Goal: Task Accomplishment & Management: Manage account settings

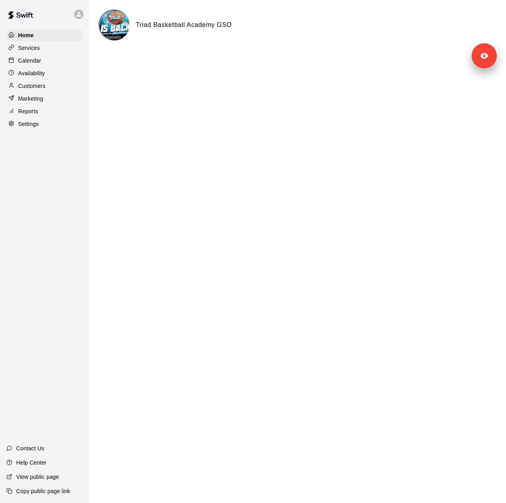
click at [42, 47] on div "Services" at bounding box center [44, 48] width 76 height 12
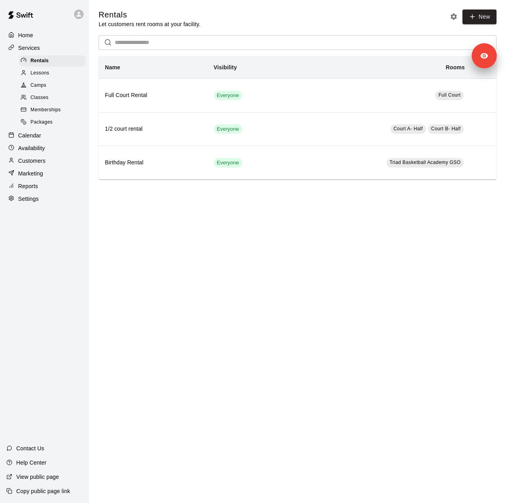
click at [39, 205] on div "Settings" at bounding box center [44, 199] width 76 height 12
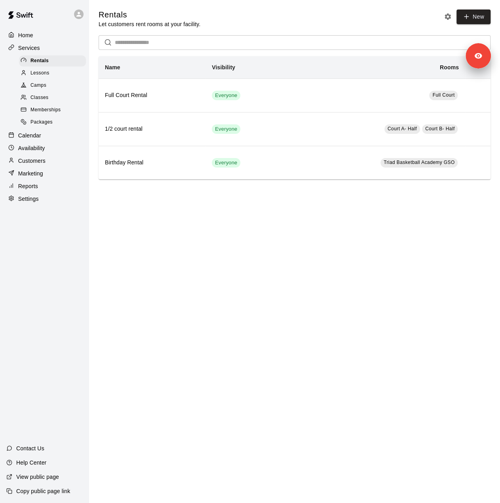
select select "**"
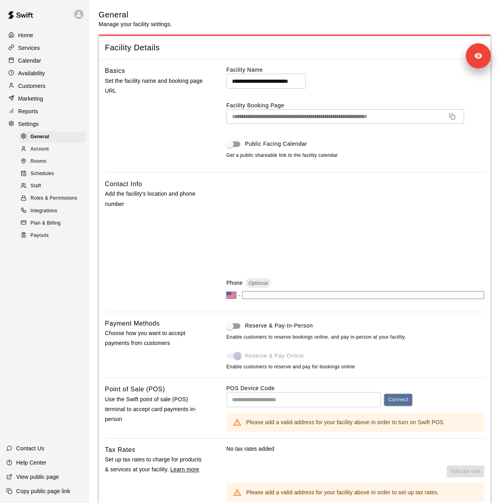
scroll to position [158, 0]
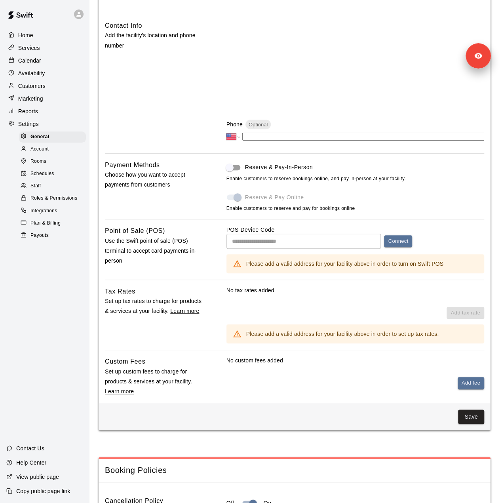
click at [45, 152] on span "Account" at bounding box center [39, 149] width 18 height 8
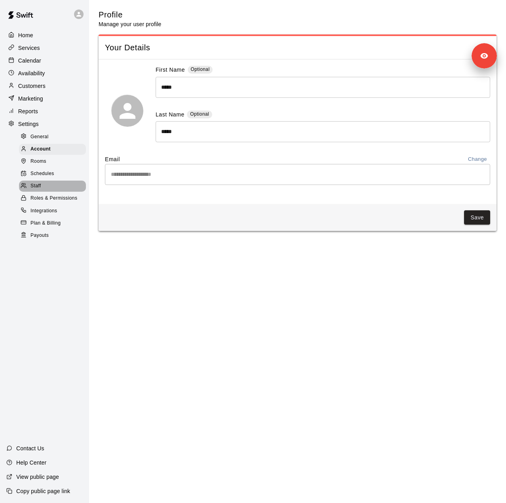
click at [45, 190] on div "Staff" at bounding box center [52, 186] width 67 height 11
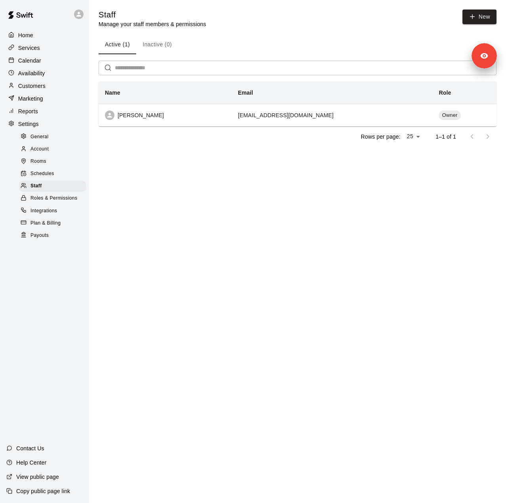
click at [40, 89] on p "Customers" at bounding box center [31, 86] width 27 height 8
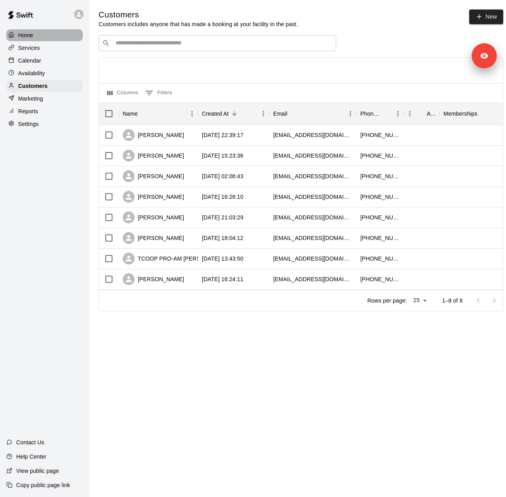
click at [45, 39] on div "Home" at bounding box center [44, 35] width 76 height 12
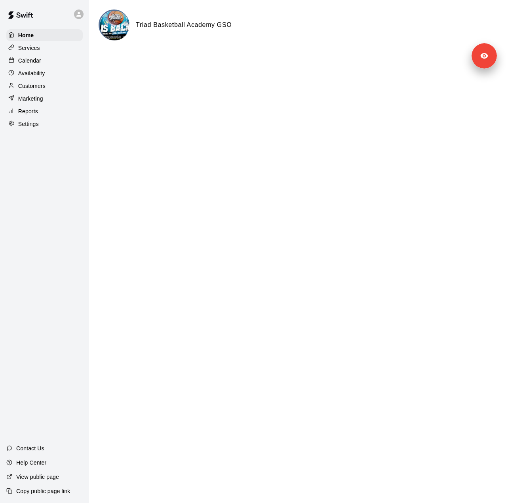
click at [28, 128] on p "Settings" at bounding box center [28, 124] width 21 height 8
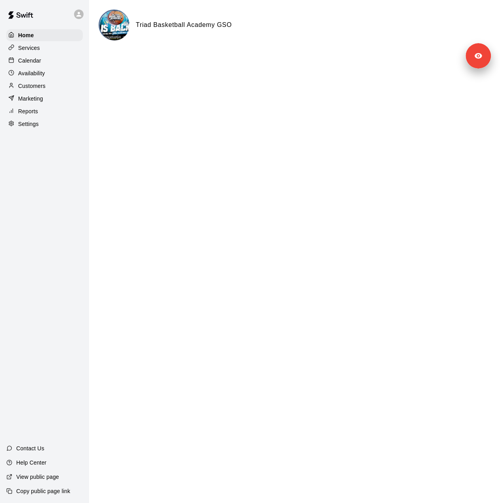
select select "**"
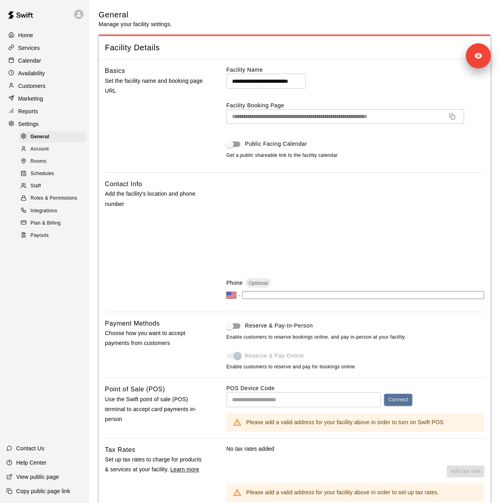
click at [41, 112] on div "Reports" at bounding box center [44, 111] width 76 height 12
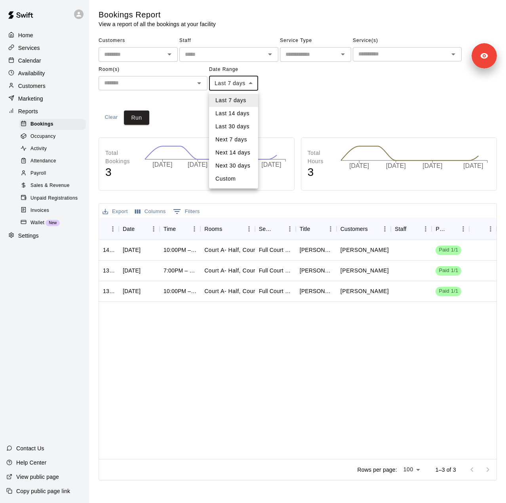
click at [231, 82] on body "Home Services Calendar Availability Customers Marketing Reports Bookings Occupa…" at bounding box center [253, 241] width 506 height 483
click at [234, 178] on li "Custom" at bounding box center [233, 178] width 49 height 13
type input "******"
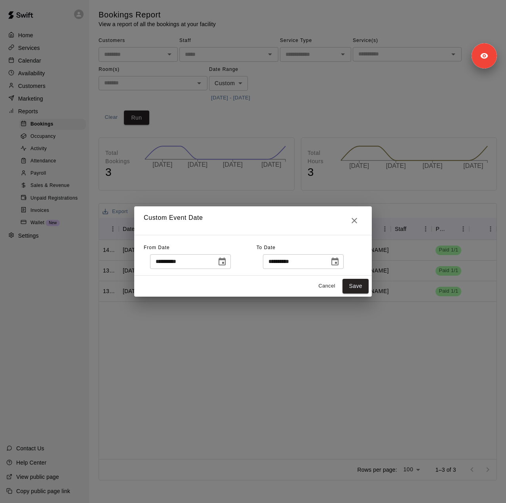
click at [226, 263] on icon "Choose date, selected date is Sep 2, 2025" at bounding box center [222, 261] width 7 height 8
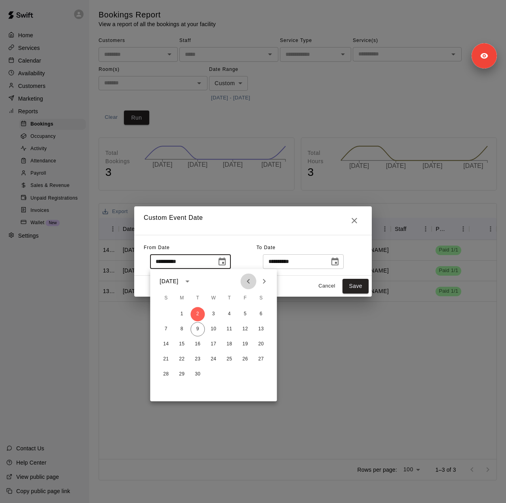
click at [251, 281] on icon "Previous month" at bounding box center [249, 281] width 10 height 10
click at [246, 343] on button "15" at bounding box center [245, 344] width 14 height 14
type input "**********"
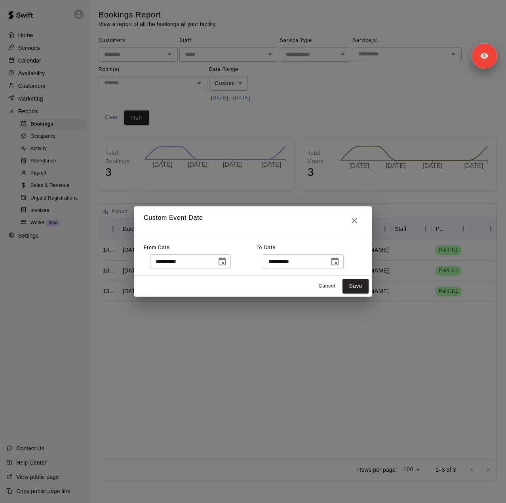
click at [339, 259] on icon "Choose date, selected date is Sep 9, 2025" at bounding box center [334, 261] width 7 height 8
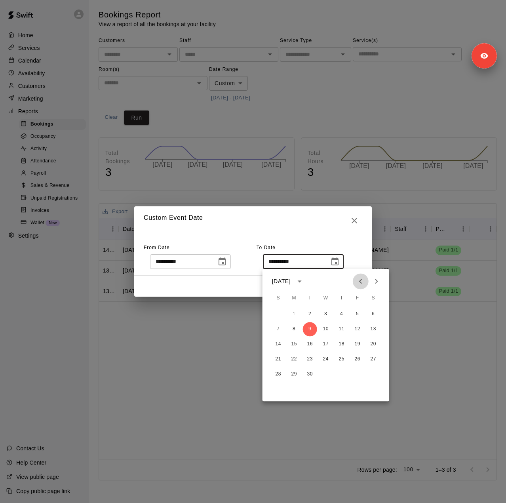
click at [358, 283] on icon "Previous month" at bounding box center [361, 281] width 10 height 10
click at [358, 376] on button "29" at bounding box center [357, 374] width 14 height 14
type input "**********"
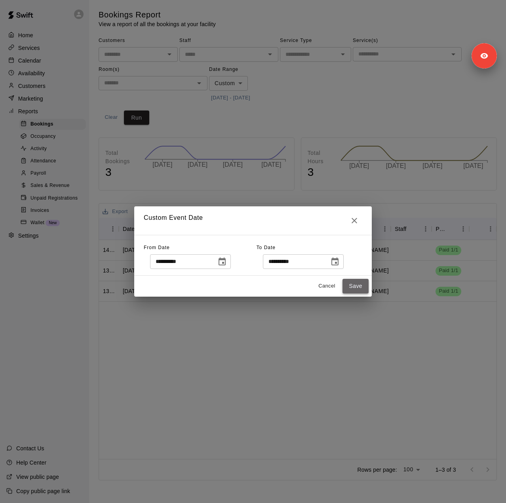
click at [359, 286] on button "Save" at bounding box center [356, 286] width 26 height 15
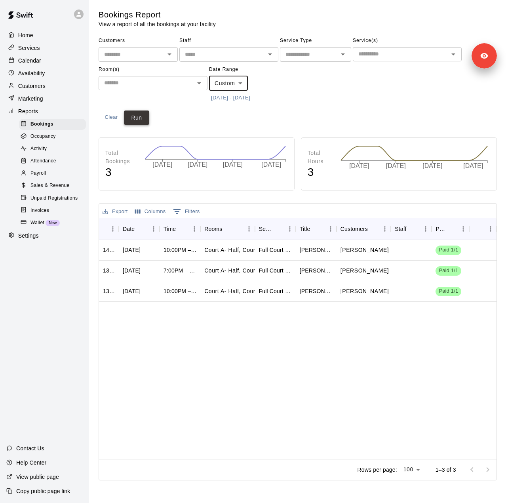
click at [138, 118] on button "Run" at bounding box center [136, 117] width 25 height 15
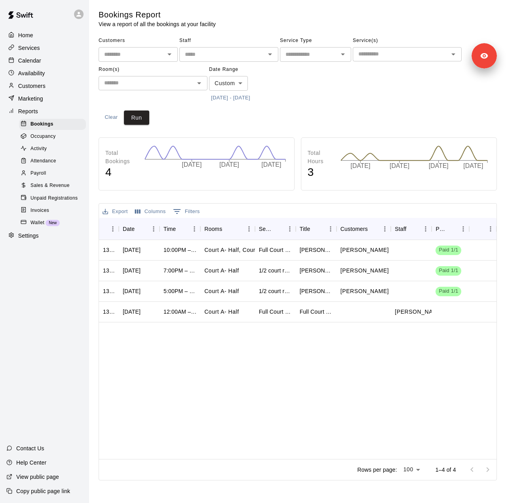
click at [51, 190] on span "Sales & Revenue" at bounding box center [49, 186] width 39 height 8
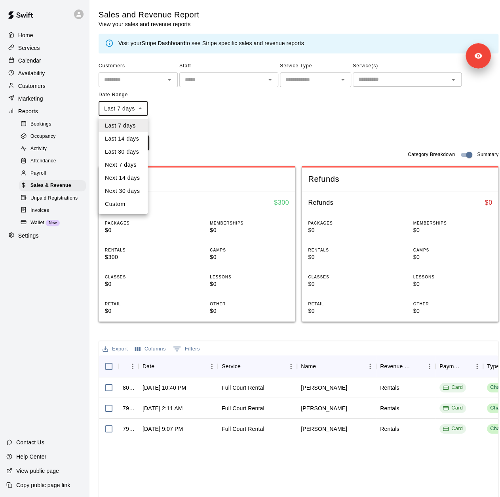
click at [131, 106] on body "Home Services Calendar Availability Customers Marketing Reports Bookings Occupa…" at bounding box center [250, 310] width 500 height 621
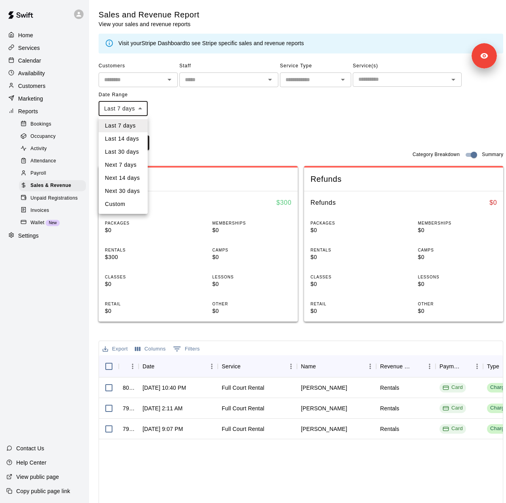
click at [123, 204] on li "Custom" at bounding box center [123, 204] width 49 height 13
type input "******"
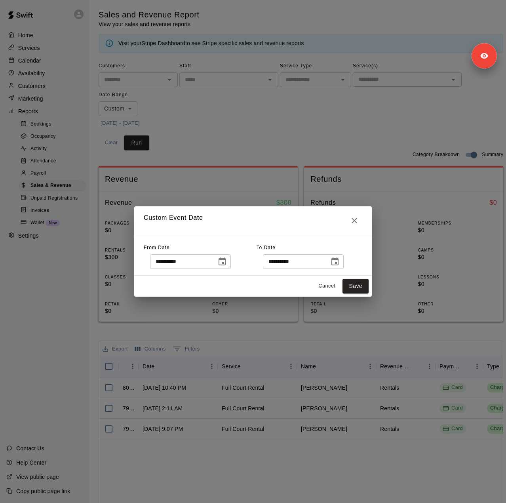
click at [227, 262] on icon "Choose date, selected date is Sep 2, 2025" at bounding box center [222, 262] width 10 height 10
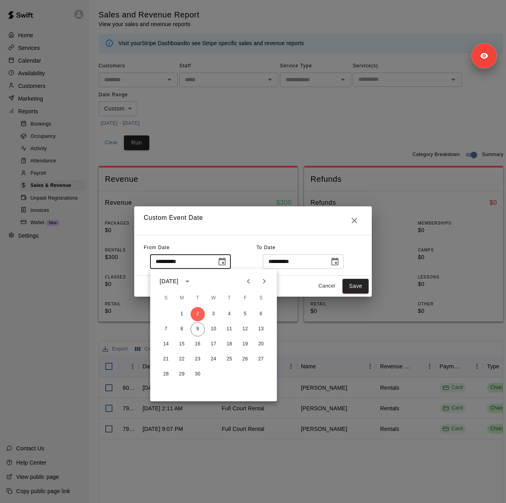
click at [248, 281] on icon "Previous month" at bounding box center [248, 281] width 3 height 5
click at [246, 345] on button "15" at bounding box center [245, 344] width 14 height 14
type input "**********"
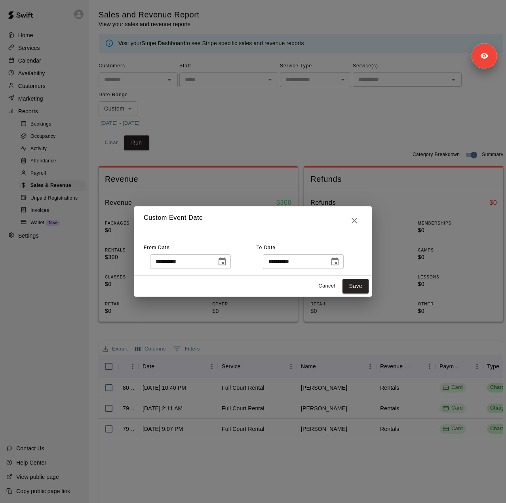
click at [339, 265] on icon "Choose date, selected date is Sep 9, 2025" at bounding box center [334, 261] width 7 height 8
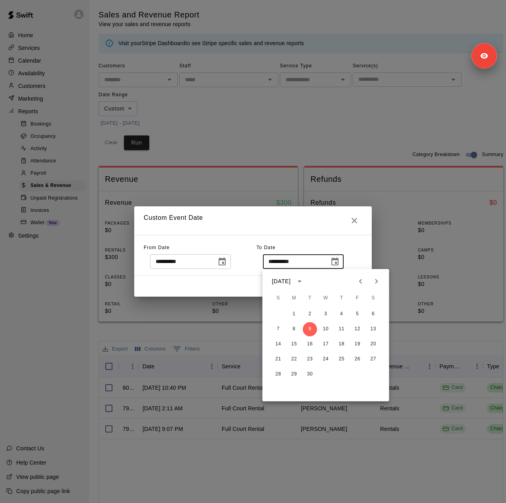
click at [358, 279] on icon "Previous month" at bounding box center [361, 281] width 10 height 10
click at [357, 372] on button "29" at bounding box center [357, 374] width 14 height 14
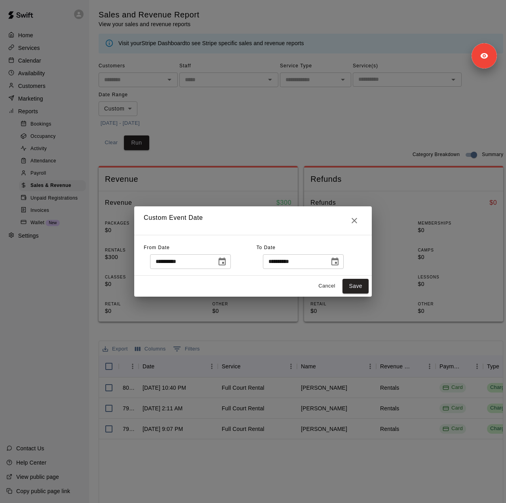
type input "**********"
click at [357, 284] on button "Save" at bounding box center [356, 286] width 26 height 15
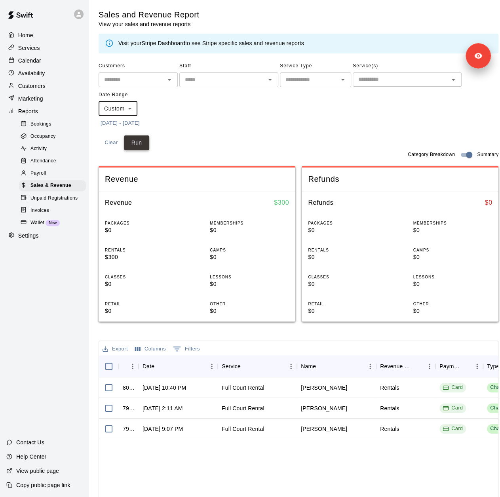
click at [144, 142] on button "Run" at bounding box center [136, 142] width 25 height 15
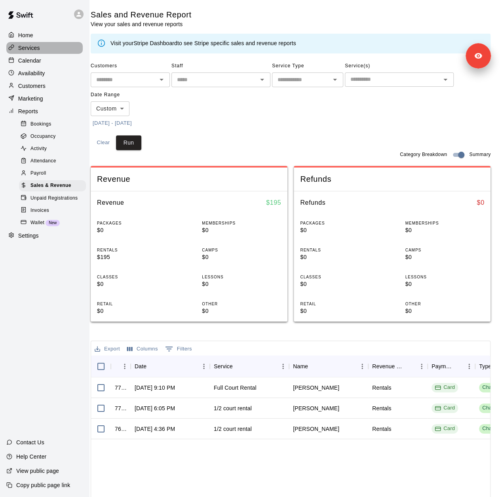
click at [29, 47] on p "Services" at bounding box center [29, 48] width 22 height 8
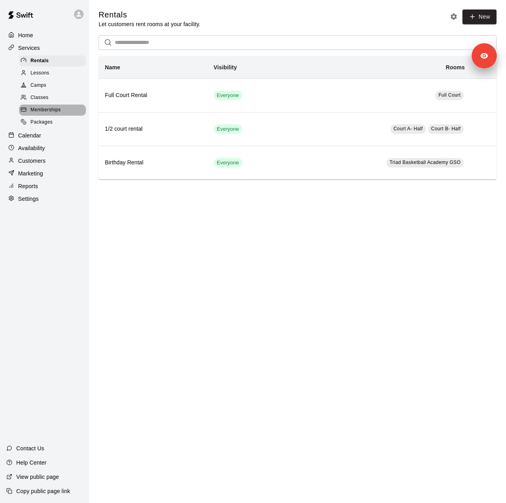
click at [40, 114] on span "Memberships" at bounding box center [45, 110] width 30 height 8
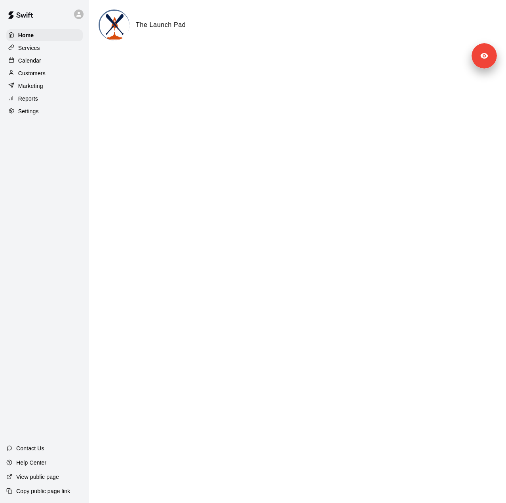
click at [36, 118] on div "Home Services Calendar Customers Marketing Reports Settings" at bounding box center [44, 73] width 89 height 89
click at [36, 115] on p "Settings" at bounding box center [28, 111] width 21 height 8
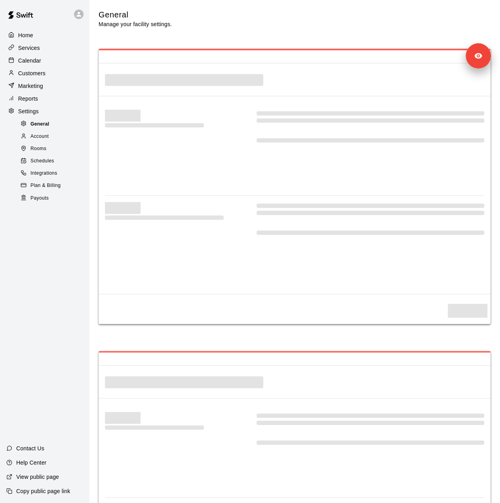
select select "**"
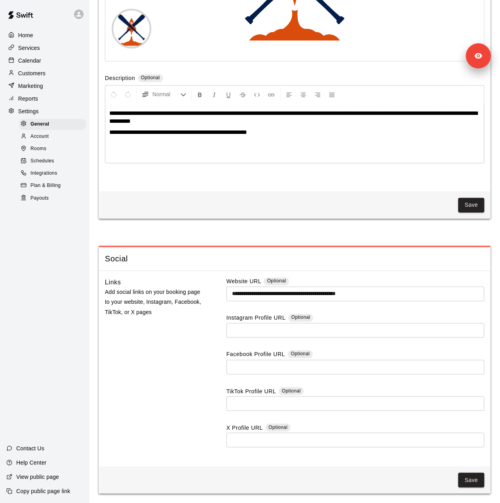
scroll to position [1898, 0]
click at [53, 142] on div "Account" at bounding box center [52, 136] width 67 height 11
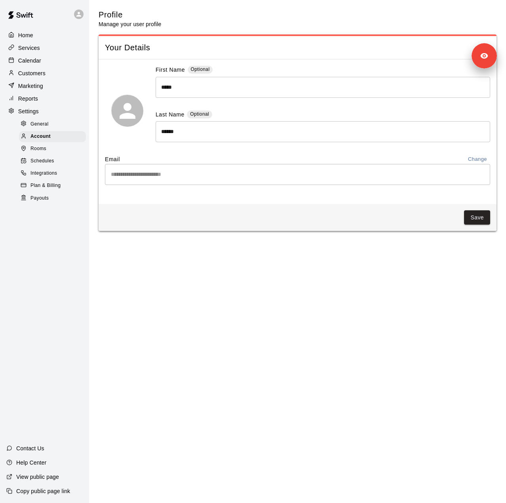
click at [44, 128] on span "General" at bounding box center [39, 124] width 18 height 8
select select "**"
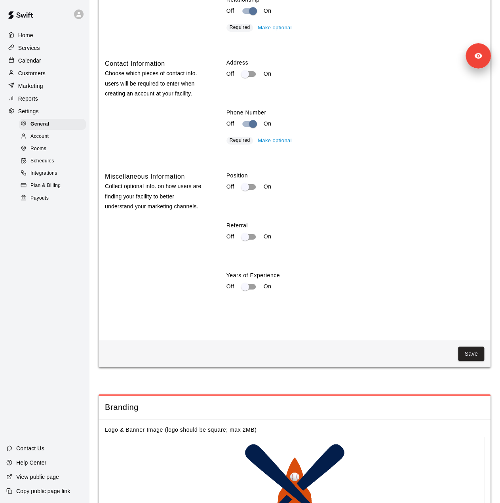
scroll to position [1330, 0]
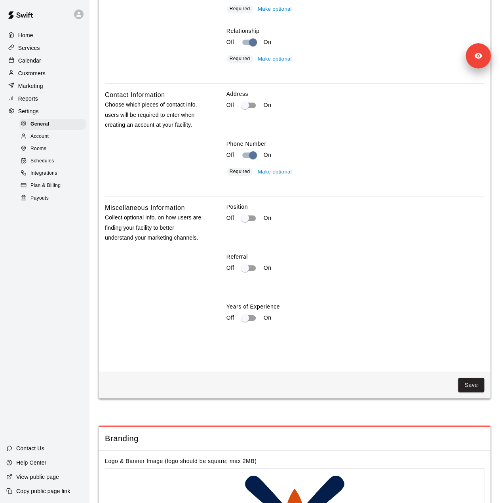
click at [38, 49] on p "Services" at bounding box center [29, 48] width 22 height 8
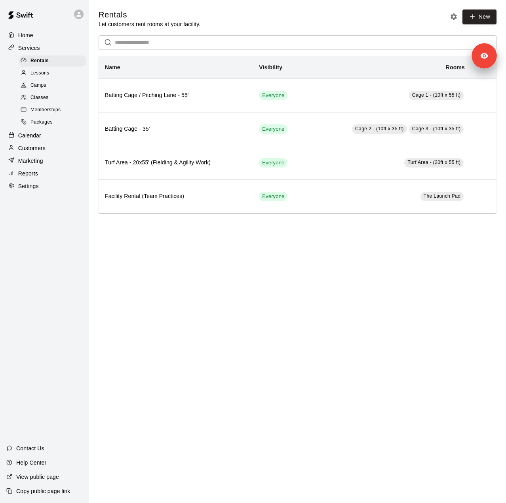
click at [32, 73] on span "Lessons" at bounding box center [39, 73] width 19 height 8
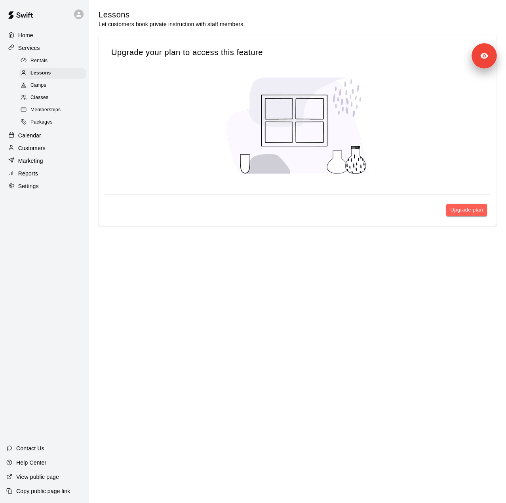
drag, startPoint x: 37, startPoint y: 87, endPoint x: 34, endPoint y: 91, distance: 4.3
click at [36, 87] on span "Camps" at bounding box center [38, 86] width 16 height 8
click at [40, 99] on span "Classes" at bounding box center [39, 98] width 18 height 8
click at [48, 114] on span "Memberships" at bounding box center [45, 110] width 30 height 8
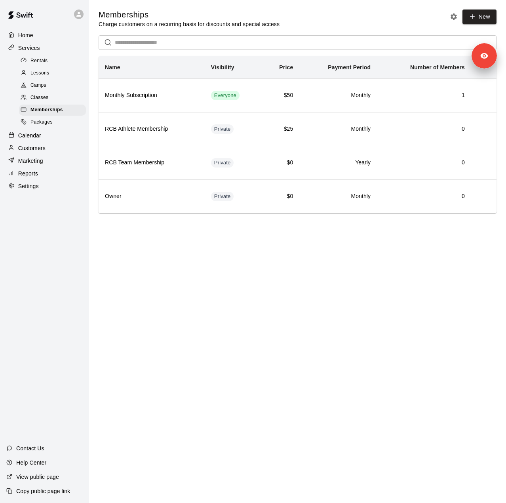
click at [33, 139] on p "Calendar" at bounding box center [29, 135] width 23 height 8
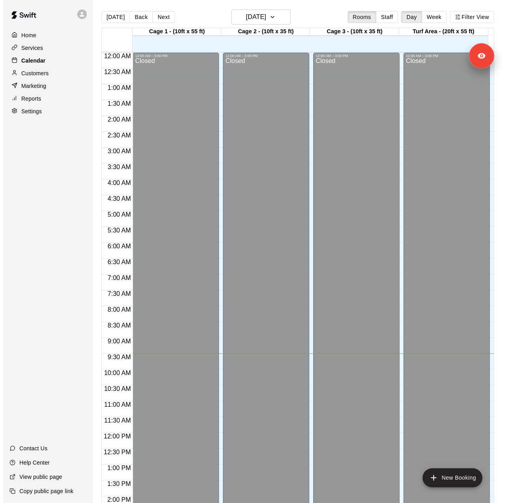
scroll to position [277, 0]
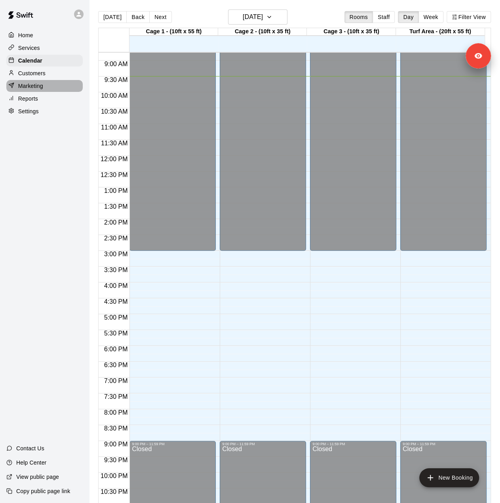
click at [36, 88] on p "Marketing" at bounding box center [30, 86] width 25 height 8
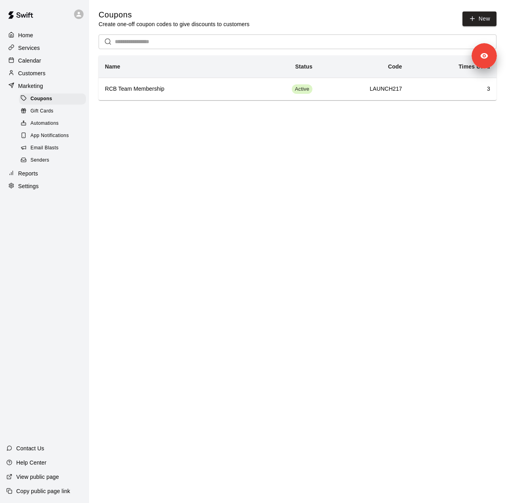
click at [36, 164] on span "Senders" at bounding box center [39, 160] width 19 height 8
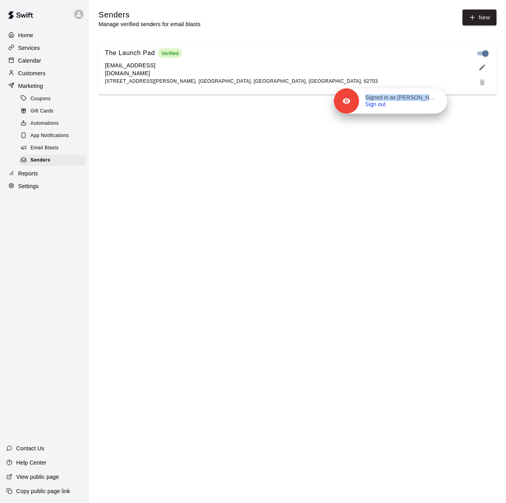
drag, startPoint x: 454, startPoint y: 75, endPoint x: 386, endPoint y: 181, distance: 125.3
click at [387, 101] on p "Signed in as Brian Frieze" at bounding box center [401, 97] width 72 height 7
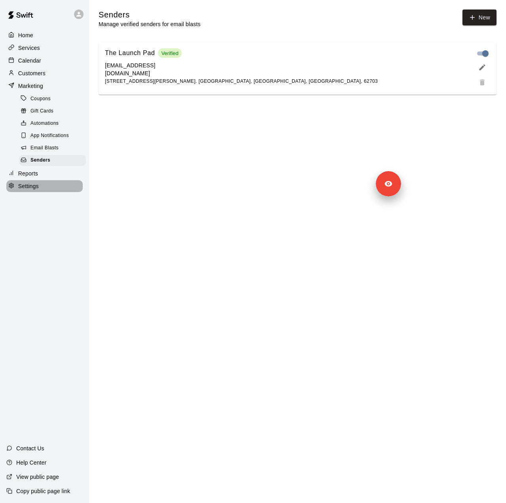
click at [41, 190] on div "Settings" at bounding box center [44, 186] width 76 height 12
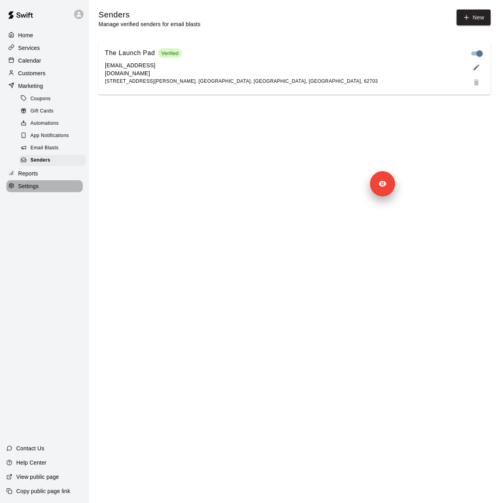
select select "**"
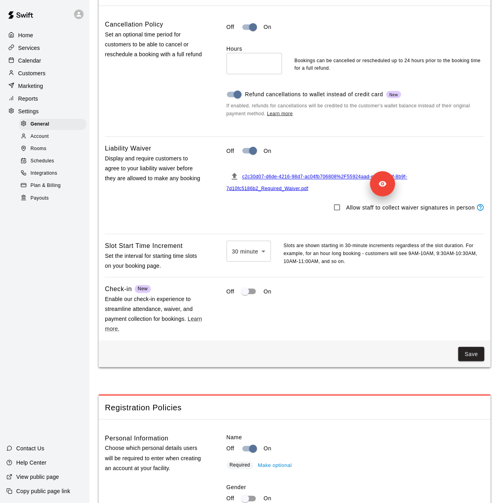
scroll to position [657, 0]
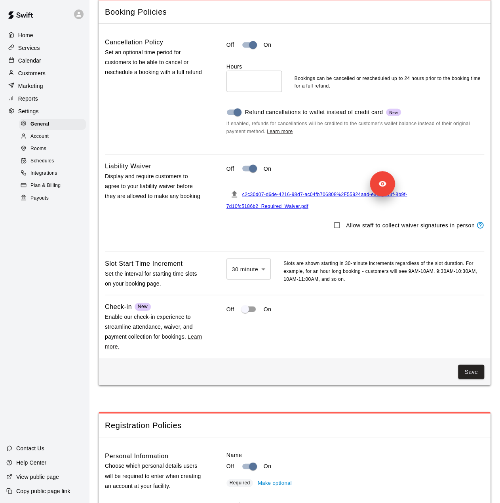
click at [38, 77] on p "Customers" at bounding box center [31, 73] width 27 height 8
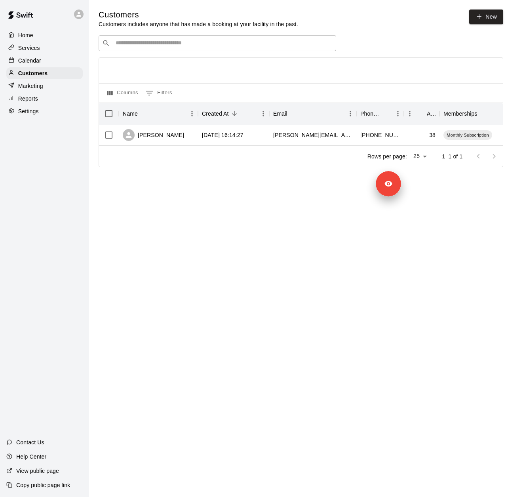
click at [30, 101] on p "Reports" at bounding box center [28, 99] width 20 height 8
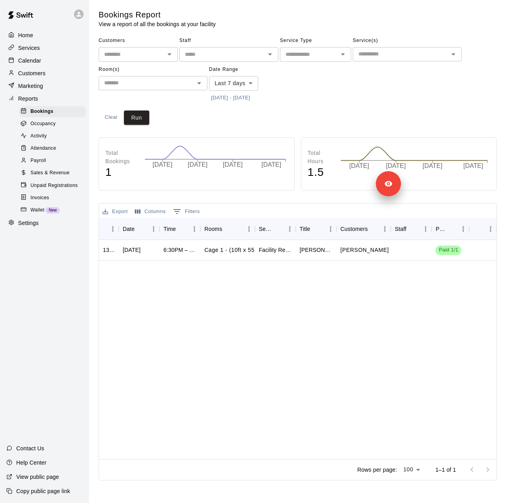
click at [244, 88] on body "Home Services Calendar Customers Marketing Reports Bookings Occupancy Activity …" at bounding box center [253, 241] width 506 height 483
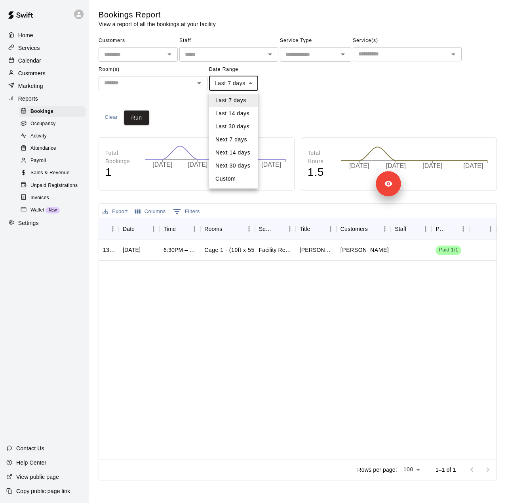
click at [329, 251] on div at bounding box center [253, 251] width 506 height 503
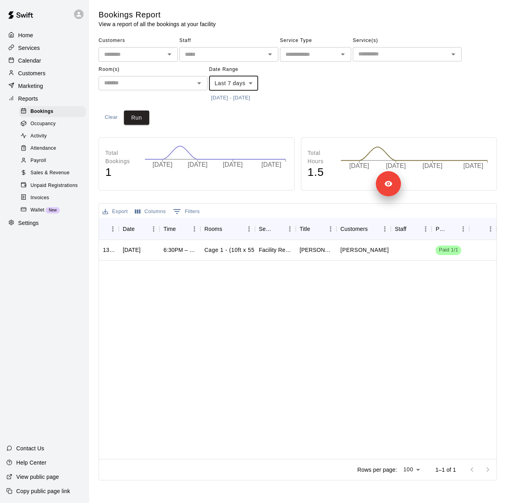
click at [251, 82] on body "Home Services Calendar Customers Marketing Reports Bookings Occupancy Activity …" at bounding box center [253, 241] width 506 height 483
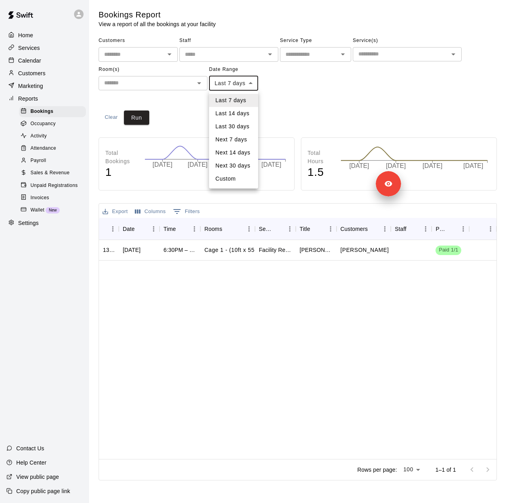
click at [239, 129] on li "Last 30 days" at bounding box center [233, 126] width 49 height 13
type input "*****"
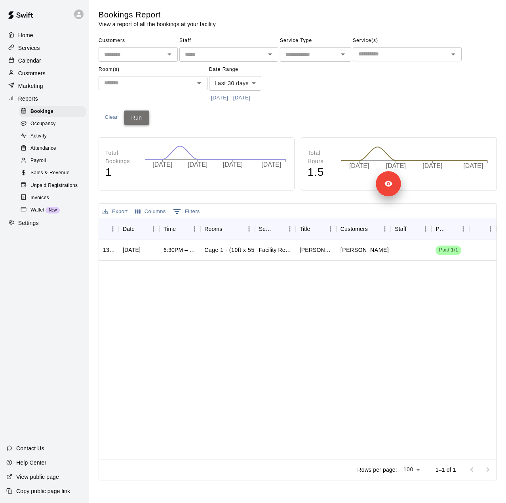
click at [141, 118] on button "Run" at bounding box center [136, 117] width 25 height 15
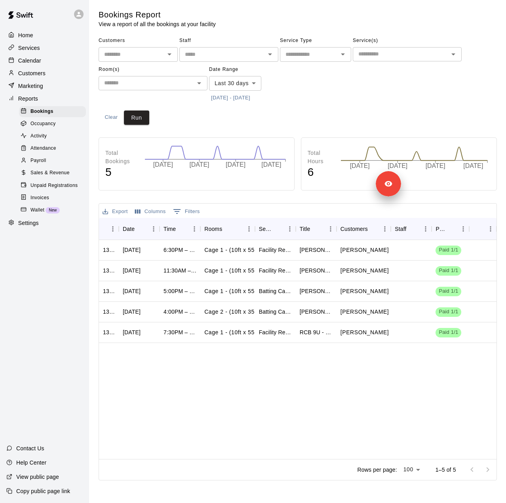
click at [57, 177] on span "Sales & Revenue" at bounding box center [49, 173] width 39 height 8
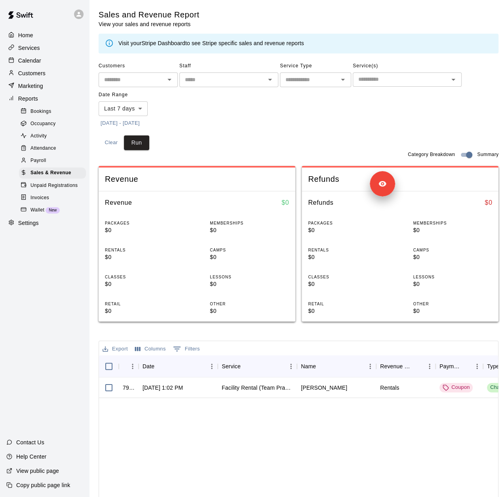
click at [123, 109] on body "Home Services Calendar Customers Marketing Reports Bookings Occupancy Activity …" at bounding box center [250, 310] width 500 height 621
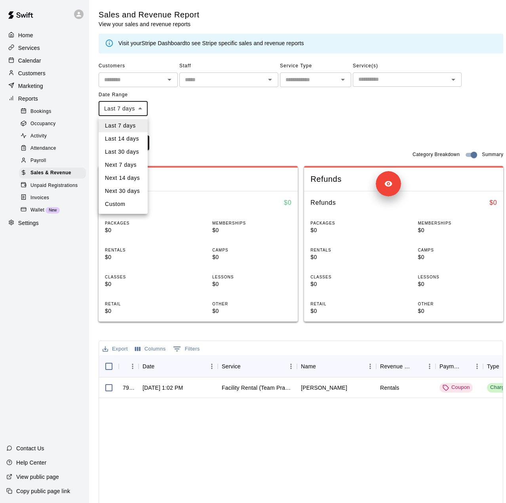
click at [133, 152] on li "Last 30 days" at bounding box center [123, 151] width 49 height 13
type input "*****"
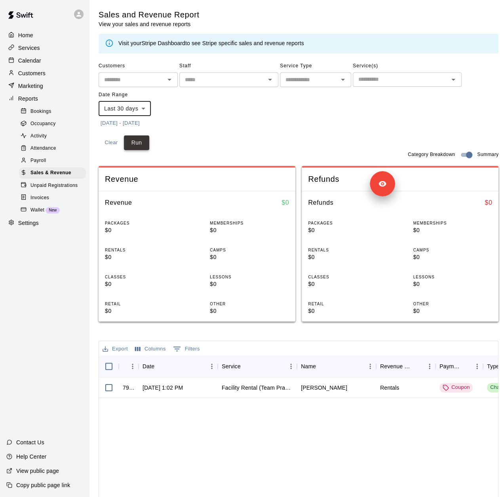
click at [134, 143] on button "Run" at bounding box center [136, 142] width 25 height 15
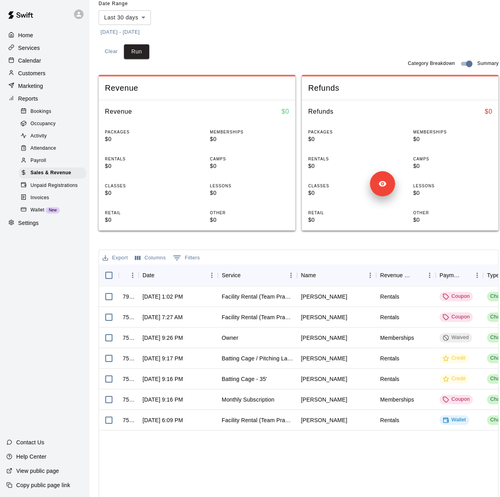
scroll to position [79, 0]
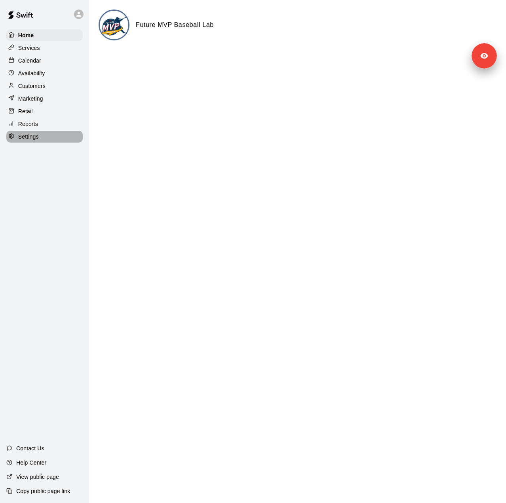
click at [43, 142] on div "Settings" at bounding box center [44, 137] width 76 height 12
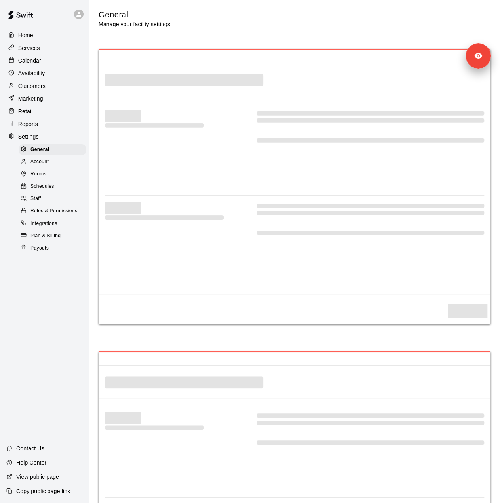
select select "**"
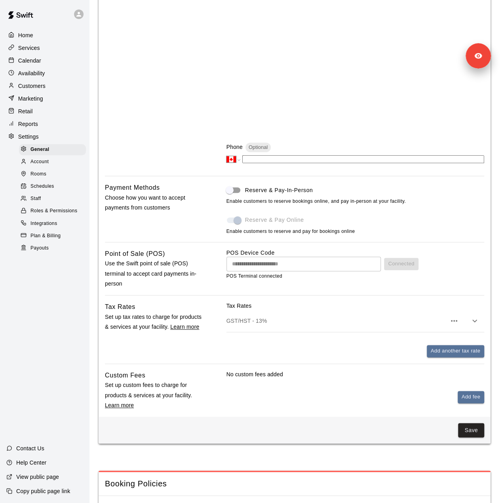
scroll to position [238, 0]
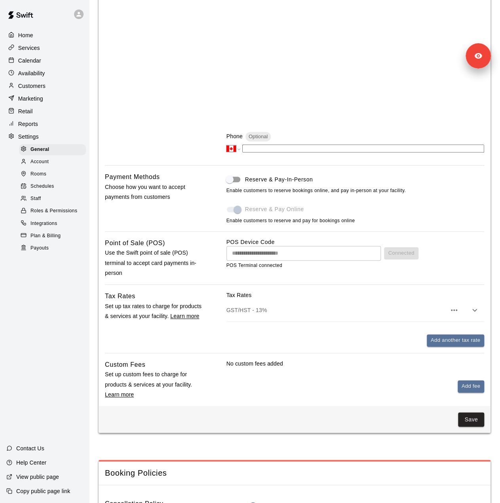
click at [378, 301] on div "GST/HST - 13%" at bounding box center [356, 310] width 258 height 22
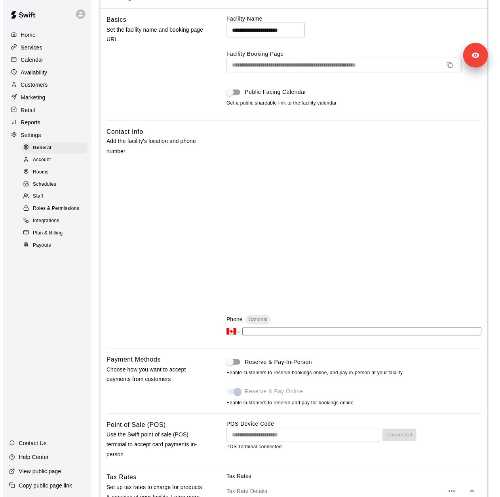
scroll to position [0, 0]
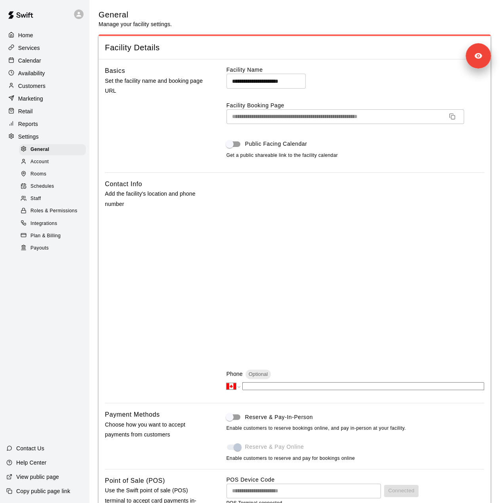
click at [42, 166] on span "Account" at bounding box center [39, 162] width 18 height 8
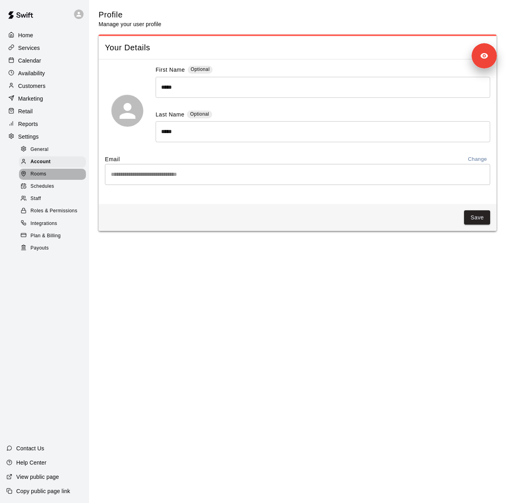
click at [41, 178] on span "Rooms" at bounding box center [38, 174] width 16 height 8
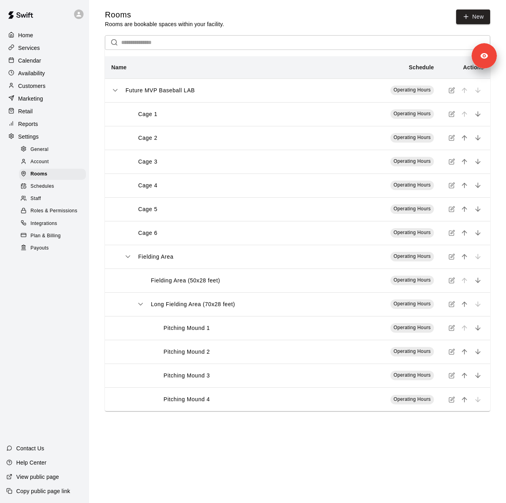
click at [41, 190] on span "Schedules" at bounding box center [42, 187] width 24 height 8
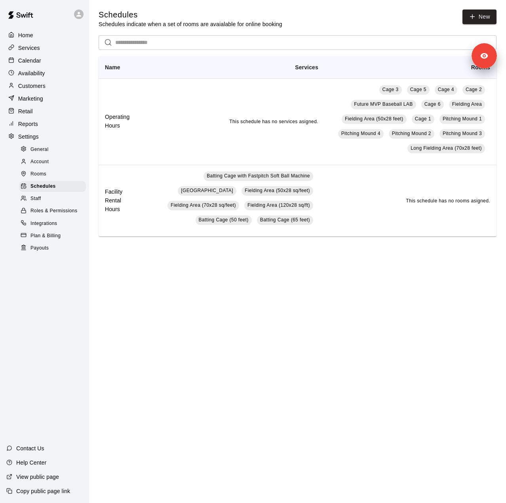
click at [41, 204] on div "Staff" at bounding box center [52, 198] width 67 height 11
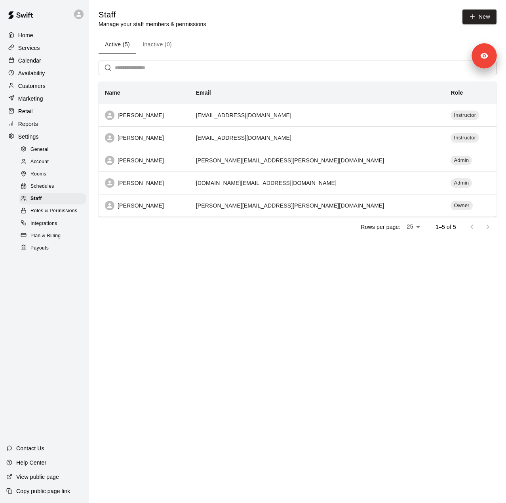
click at [48, 87] on div "Customers" at bounding box center [44, 86] width 76 height 12
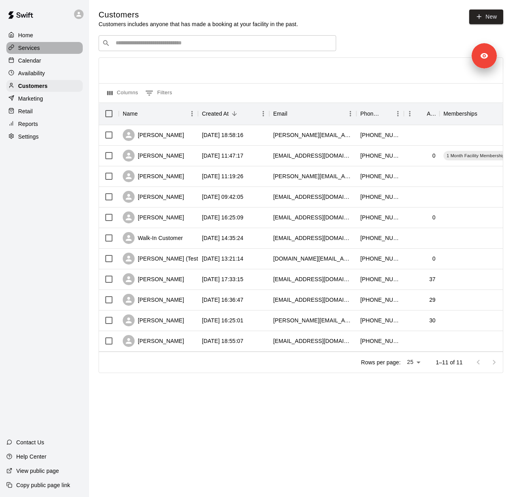
click at [36, 46] on p "Services" at bounding box center [29, 48] width 22 height 8
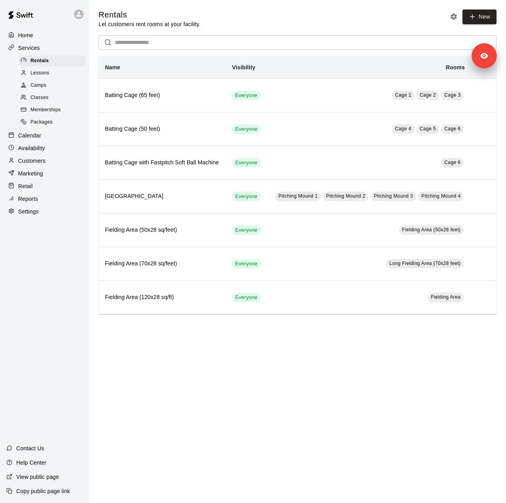
click at [46, 114] on span "Memberships" at bounding box center [45, 110] width 30 height 8
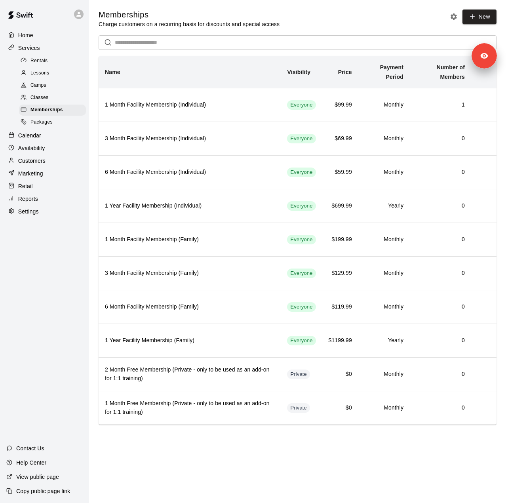
click at [40, 175] on div "Marketing" at bounding box center [44, 174] width 76 height 12
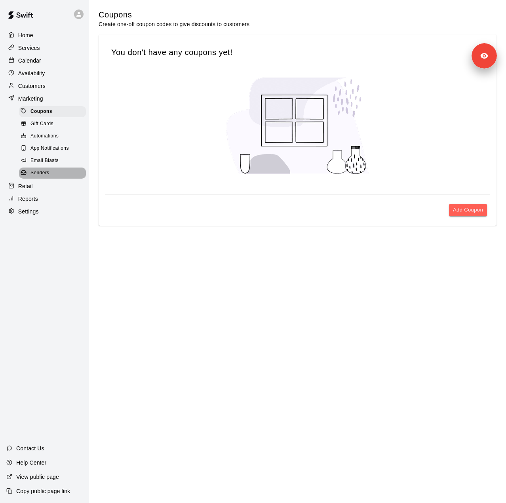
click at [49, 177] on span "Senders" at bounding box center [39, 173] width 19 height 8
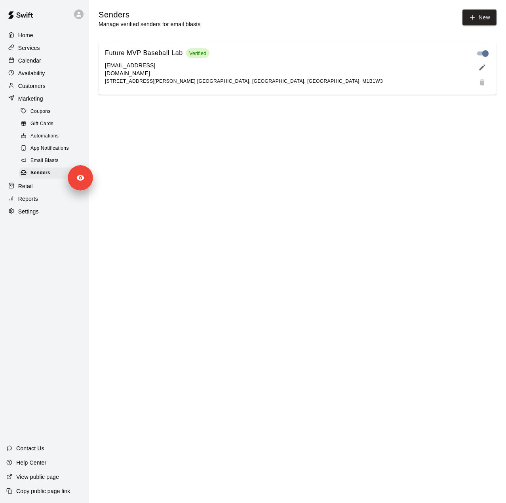
click at [269, 104] on html "Home Services Calendar Availability Customers Marketing Coupons Gift Cards Auto…" at bounding box center [253, 52] width 506 height 104
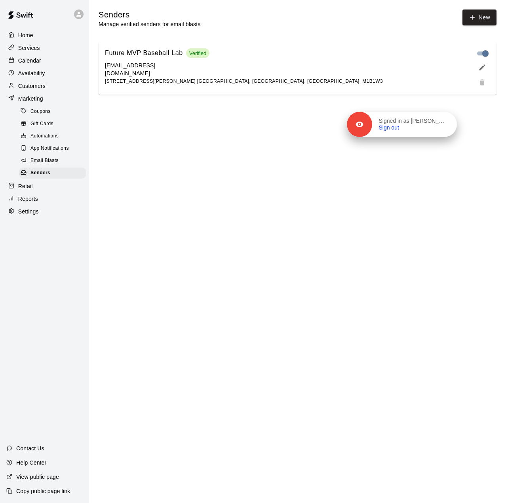
drag, startPoint x: 76, startPoint y: 177, endPoint x: 439, endPoint y: 124, distance: 366.6
click at [439, 124] on p "Signed in as Henry hsieh" at bounding box center [413, 121] width 69 height 7
click at [44, 205] on div "Reports" at bounding box center [44, 199] width 76 height 12
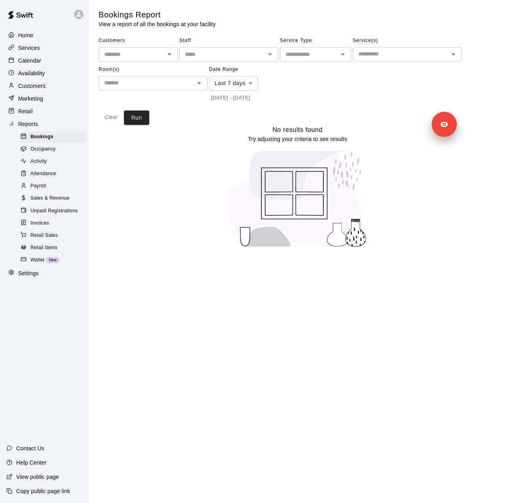
click at [230, 86] on body "Home Services Calendar Availability Customers Marketing Retail Reports Bookings…" at bounding box center [253, 128] width 506 height 257
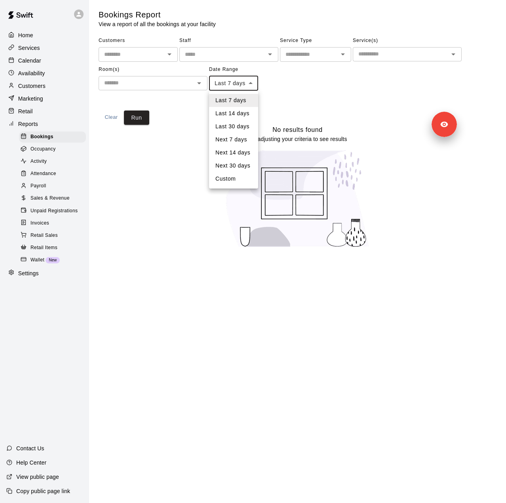
click at [234, 129] on li "Last 30 days" at bounding box center [233, 126] width 49 height 13
type input "*****"
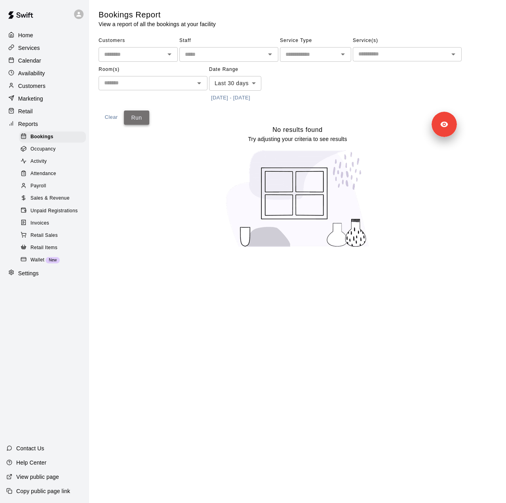
click at [146, 119] on button "Run" at bounding box center [136, 117] width 25 height 15
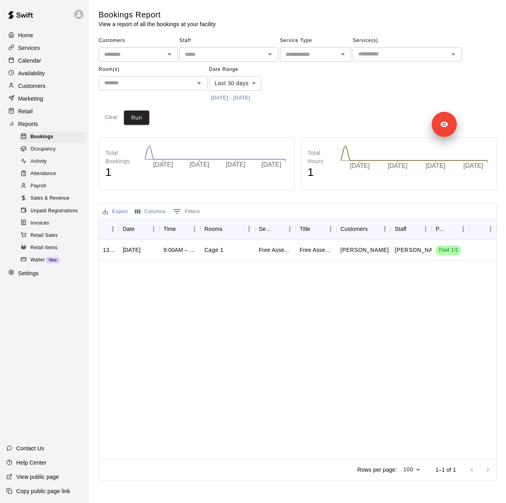
click at [58, 202] on span "Sales & Revenue" at bounding box center [49, 198] width 39 height 8
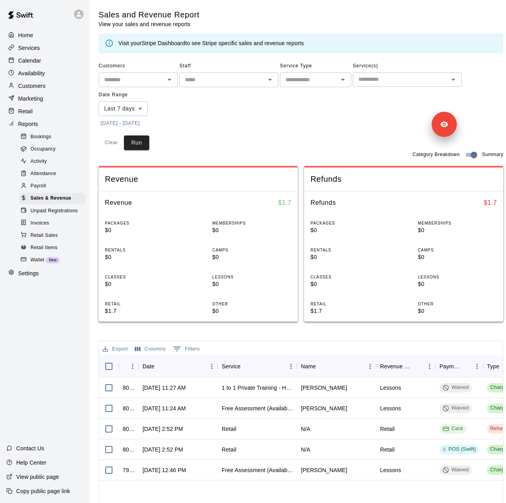
click at [124, 107] on body "Home Services Calendar Availability Customers Marketing Retail Reports Bookings…" at bounding box center [253, 310] width 506 height 621
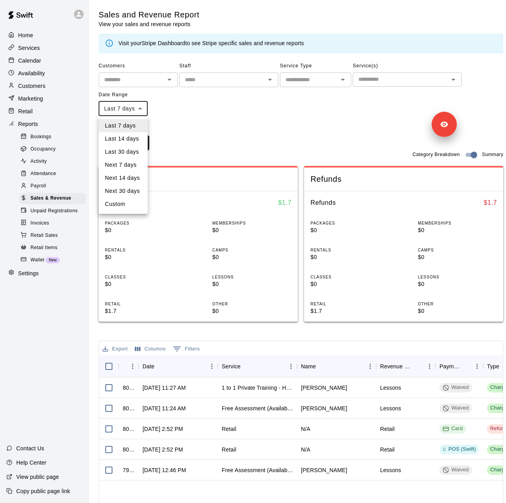
click at [132, 154] on li "Last 30 days" at bounding box center [123, 151] width 49 height 13
type input "*****"
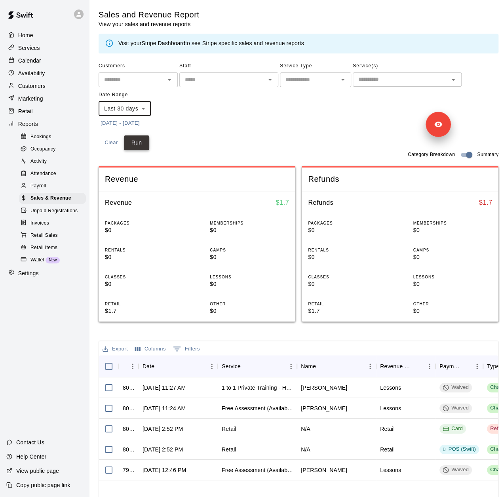
click at [137, 143] on button "Run" at bounding box center [136, 142] width 25 height 15
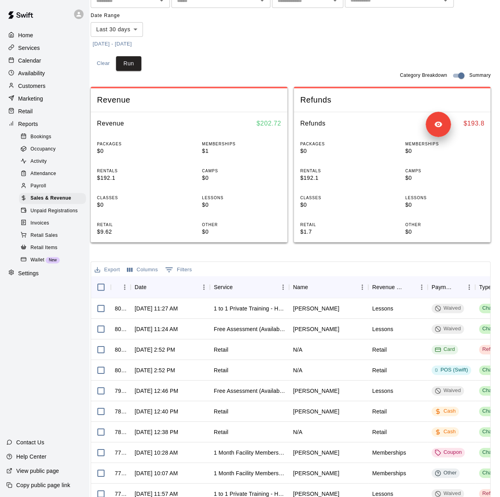
scroll to position [79, 13]
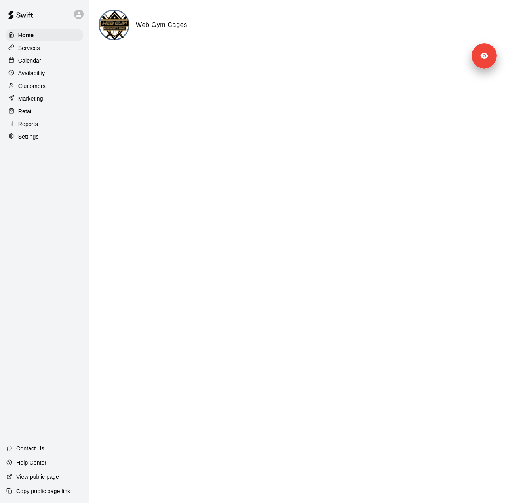
click at [54, 50] on div "Services" at bounding box center [44, 48] width 76 height 12
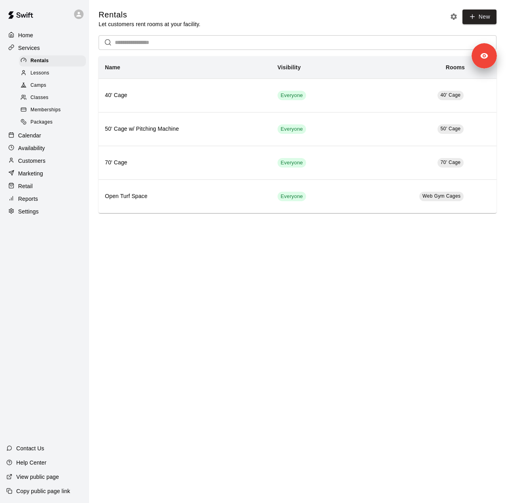
click at [61, 124] on div "Packages" at bounding box center [52, 122] width 67 height 11
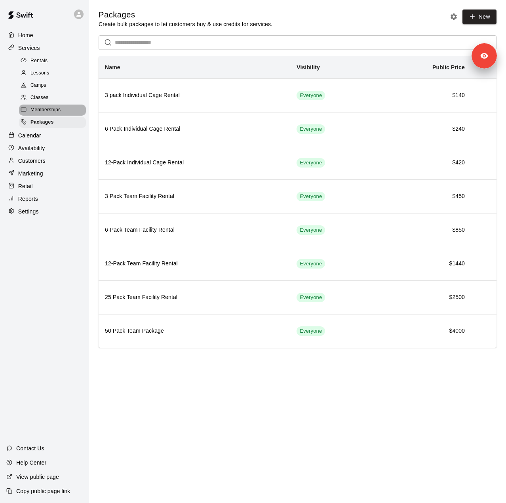
click at [49, 113] on span "Memberships" at bounding box center [45, 110] width 30 height 8
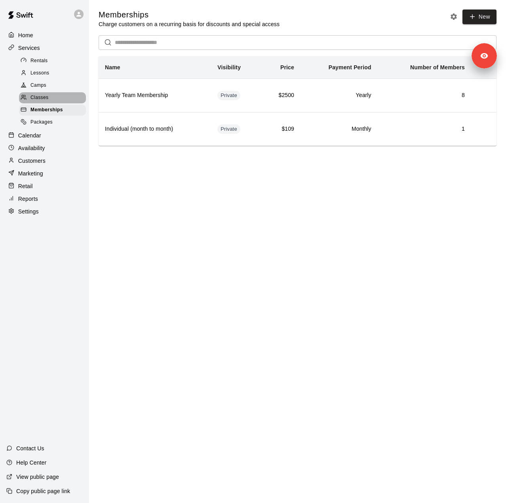
click at [50, 97] on div "Classes" at bounding box center [52, 97] width 67 height 11
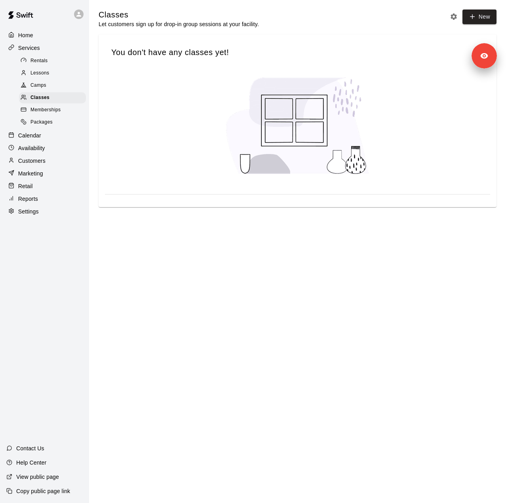
click at [59, 122] on div "Packages" at bounding box center [52, 122] width 67 height 11
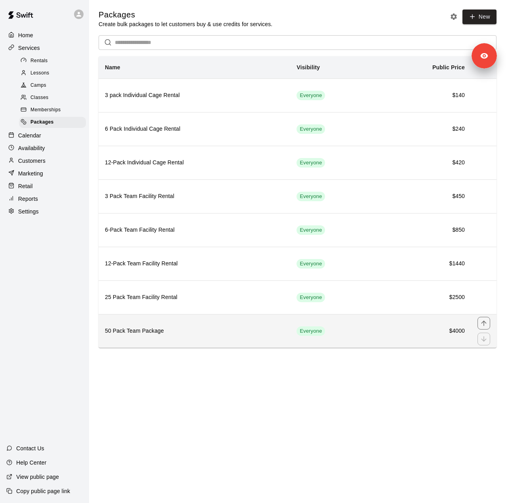
click at [232, 327] on h6 "50 Pack Team Package" at bounding box center [194, 331] width 179 height 9
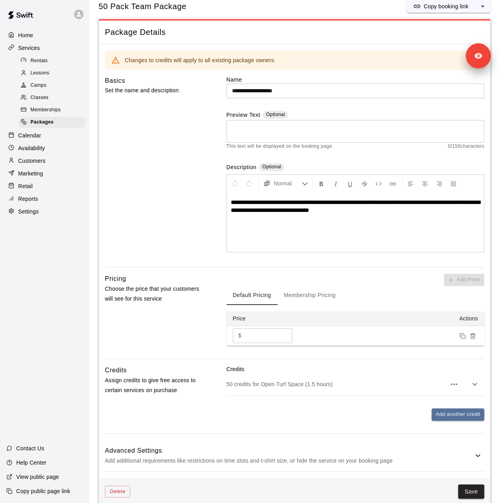
scroll to position [32, 0]
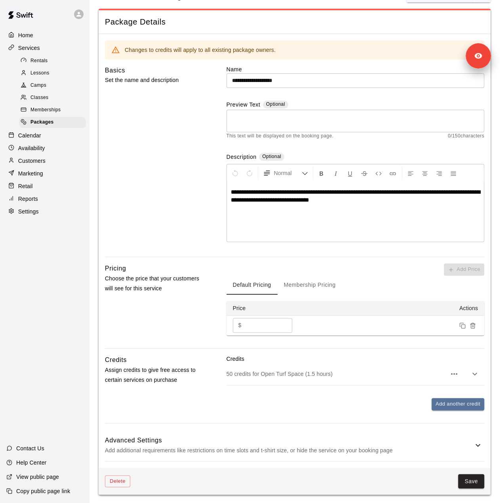
click at [272, 372] on p "50 credits for Open Turf Space (1.5 hours)" at bounding box center [337, 374] width 220 height 8
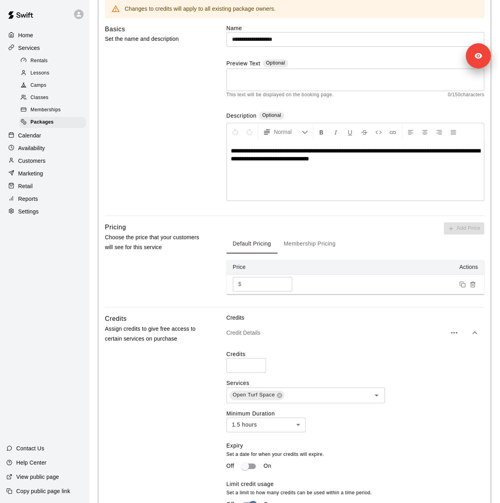
scroll to position [0, 0]
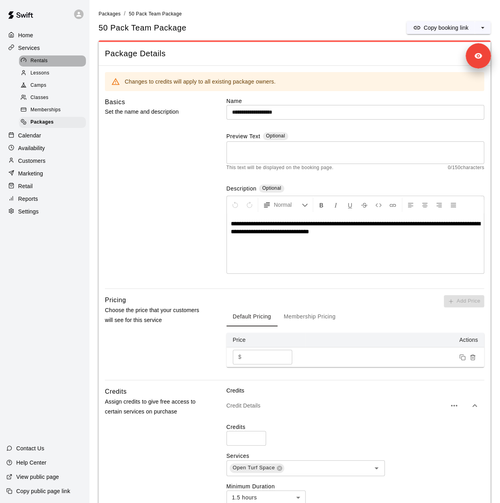
click at [49, 65] on div "Rentals" at bounding box center [52, 60] width 67 height 11
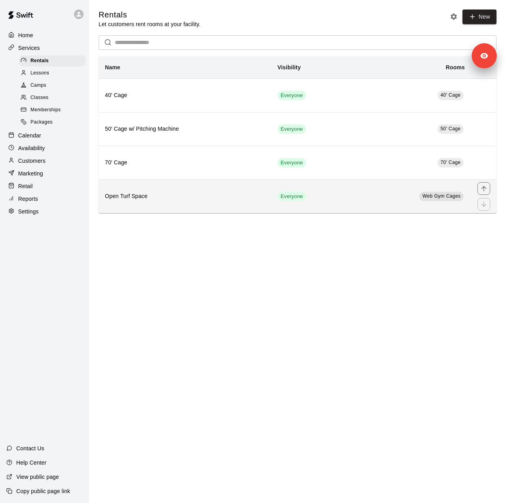
click at [194, 194] on h6 "Open Turf Space" at bounding box center [185, 196] width 160 height 9
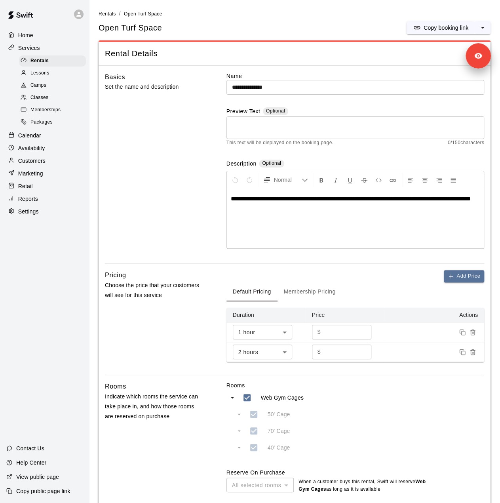
click at [39, 126] on span "Packages" at bounding box center [41, 122] width 22 height 8
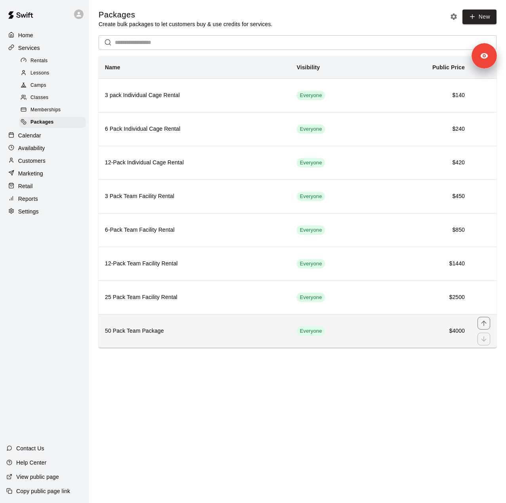
click at [208, 334] on th "50 Pack Team Package" at bounding box center [195, 331] width 192 height 34
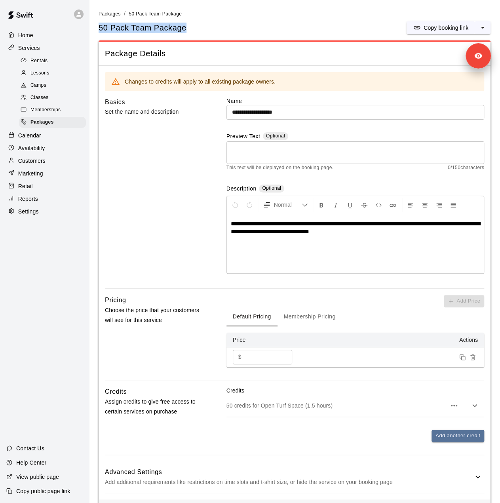
drag, startPoint x: 194, startPoint y: 30, endPoint x: 100, endPoint y: 24, distance: 94.4
click at [100, 24] on div "50 Pack Team Package Copy booking link" at bounding box center [295, 27] width 392 height 13
copy h5 "50 Pack Team Package"
click at [66, 57] on div "Rentals" at bounding box center [52, 60] width 67 height 11
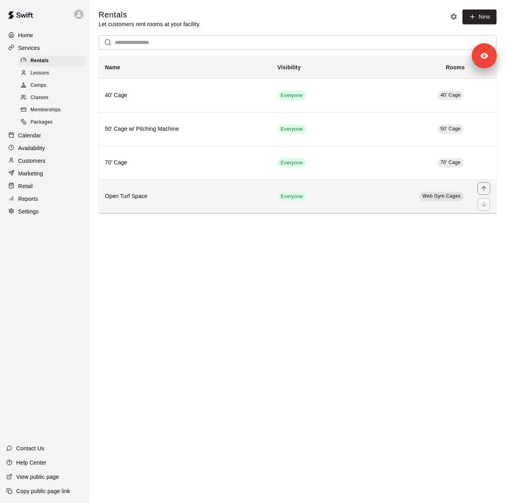
click at [211, 193] on h6 "Open Turf Space" at bounding box center [185, 196] width 160 height 9
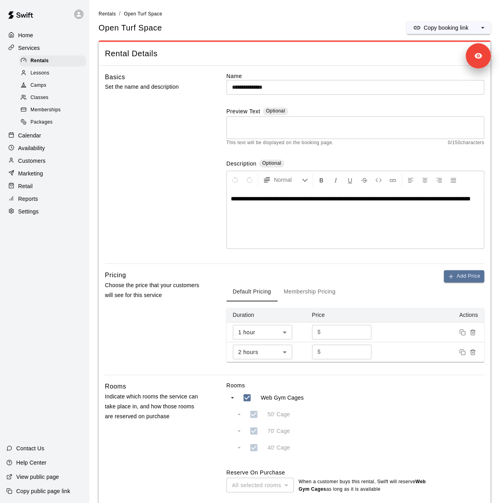
scroll to position [40, 0]
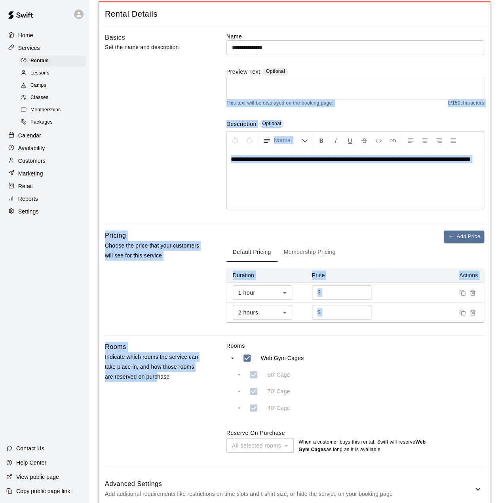
drag, startPoint x: 466, startPoint y: 56, endPoint x: 158, endPoint y: 466, distance: 512.6
click at [158, 466] on body "**********" at bounding box center [250, 254] width 500 height 588
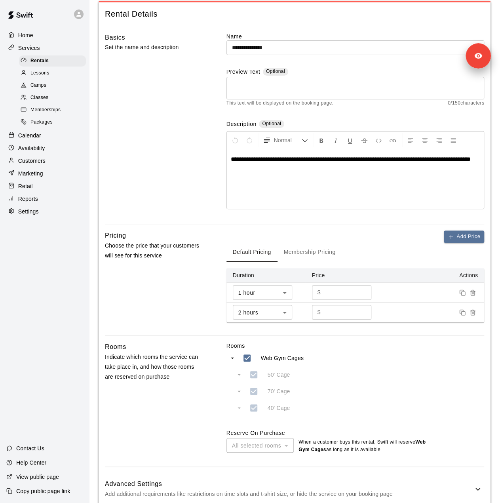
click at [179, 112] on div "Basics Set the name and description" at bounding box center [154, 128] width 99 height 192
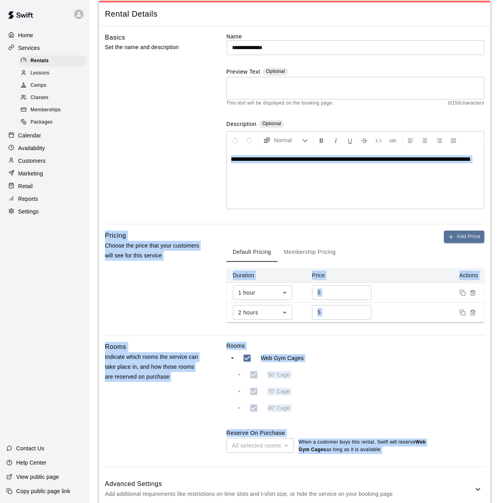
drag, startPoint x: 404, startPoint y: 57, endPoint x: 1007, endPoint y: 149, distance: 609.7
click at [500, 149] on html "**********" at bounding box center [250, 254] width 500 height 588
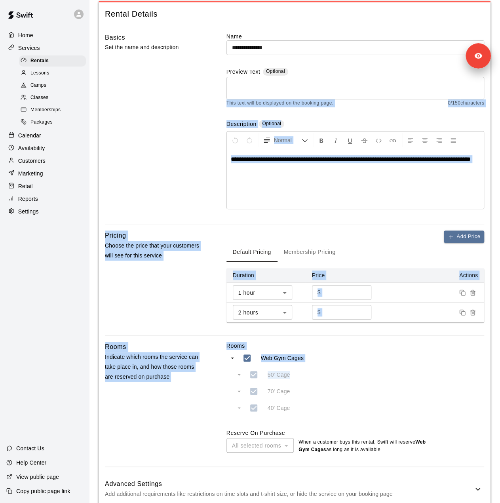
drag, startPoint x: 446, startPoint y: 72, endPoint x: 323, endPoint y: 369, distance: 321.4
click at [323, 369] on div "**********" at bounding box center [295, 268] width 392 height 485
click at [389, 373] on div "Rooms Web Gym Cages 50' Cage 70' Cage 40' Cage Reserve On Purchase All selected…" at bounding box center [356, 398] width 258 height 112
drag, startPoint x: 478, startPoint y: 55, endPoint x: 400, endPoint y: 426, distance: 378.5
click at [407, 424] on body "**********" at bounding box center [250, 254] width 500 height 588
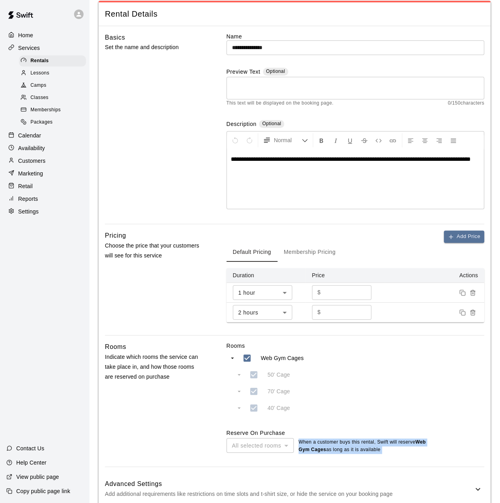
drag, startPoint x: 196, startPoint y: 424, endPoint x: 233, endPoint y: 459, distance: 50.7
click at [233, 459] on body "**********" at bounding box center [250, 254] width 500 height 588
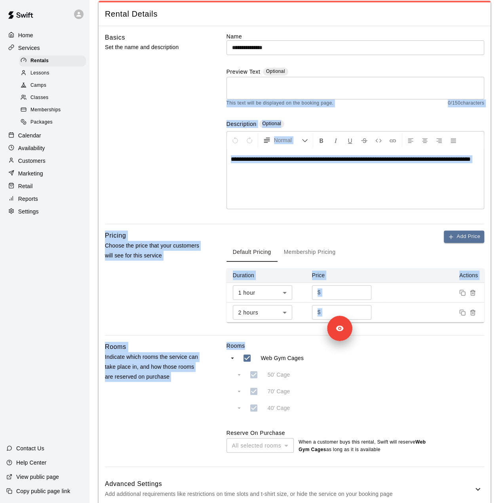
drag, startPoint x: 481, startPoint y: 57, endPoint x: 482, endPoint y: 344, distance: 287.5
click at [482, 344] on body "**********" at bounding box center [250, 254] width 500 height 588
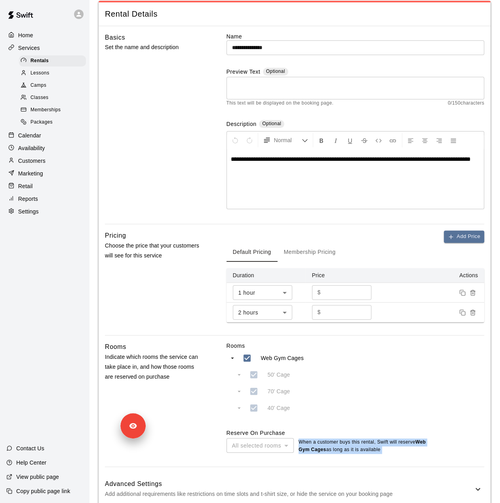
drag, startPoint x: 310, startPoint y: 341, endPoint x: 313, endPoint y: 430, distance: 88.7
click at [313, 430] on body "**********" at bounding box center [250, 254] width 500 height 588
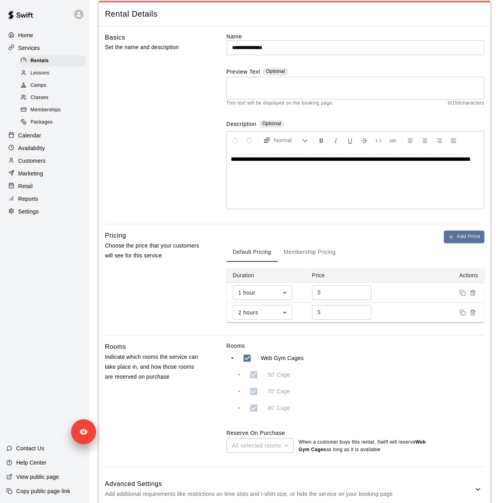
click at [441, 369] on div "Rooms Web Gym Cages 50' Cage 70' Cage 40' Cage Reserve On Purchase All selected…" at bounding box center [356, 398] width 258 height 112
click at [30, 312] on div "Home Services Rentals Lessons Camps Classes Memberships Packages Calendar Avail…" at bounding box center [44, 251] width 89 height 503
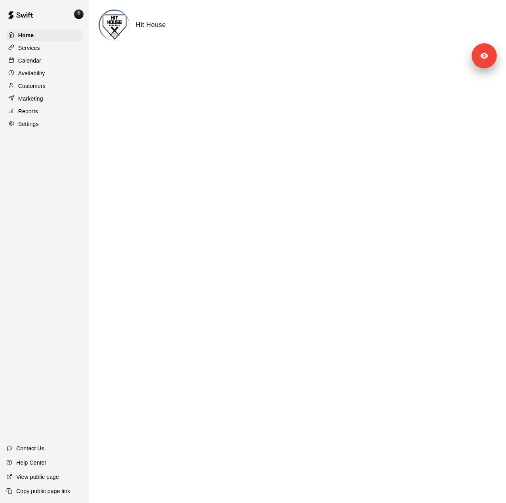
click at [56, 128] on div "Settings" at bounding box center [44, 124] width 76 height 12
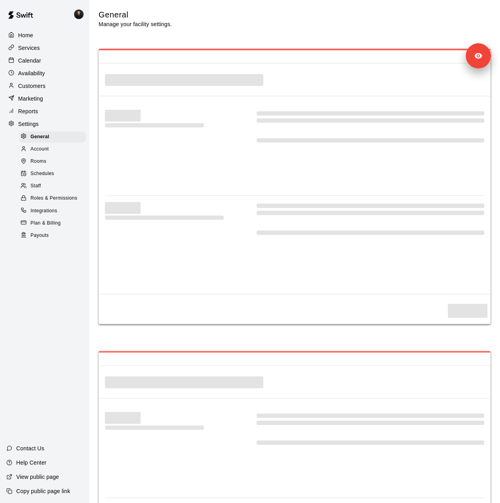
select select "**"
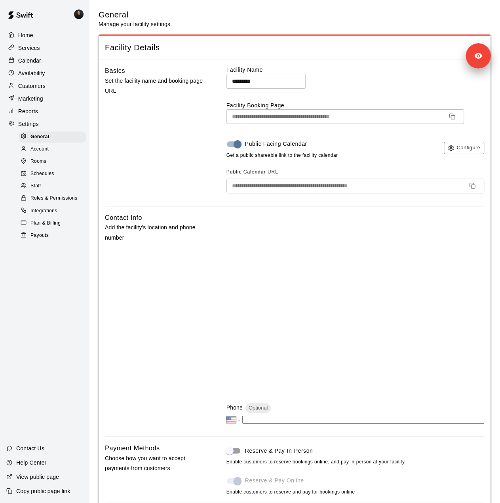
click at [44, 190] on div "Staff" at bounding box center [52, 186] width 67 height 11
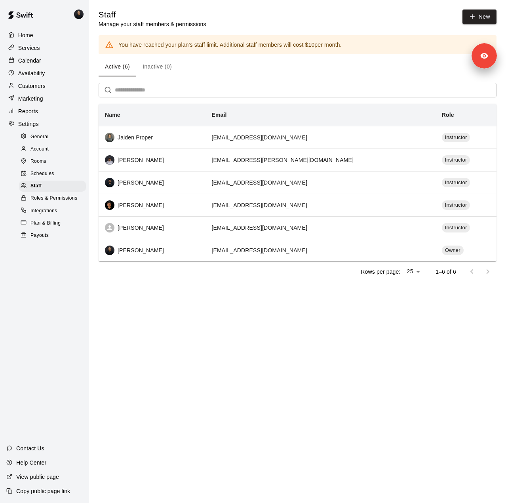
click at [40, 83] on div "Customers" at bounding box center [44, 86] width 76 height 12
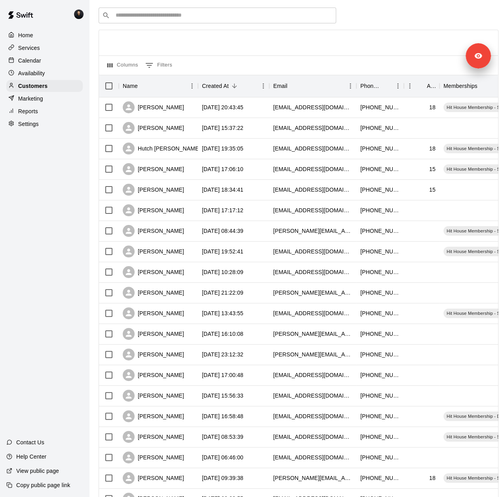
scroll to position [193, 0]
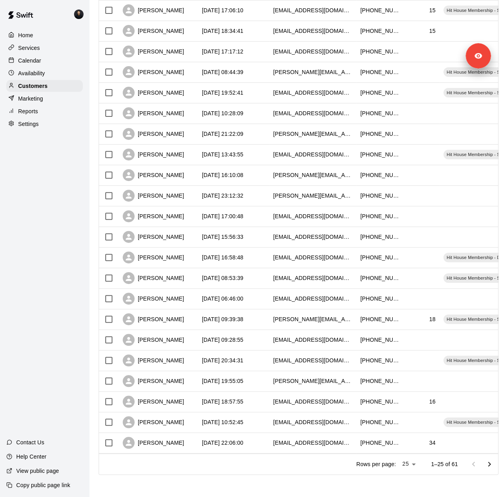
click at [55, 117] on div "Reports" at bounding box center [44, 111] width 76 height 12
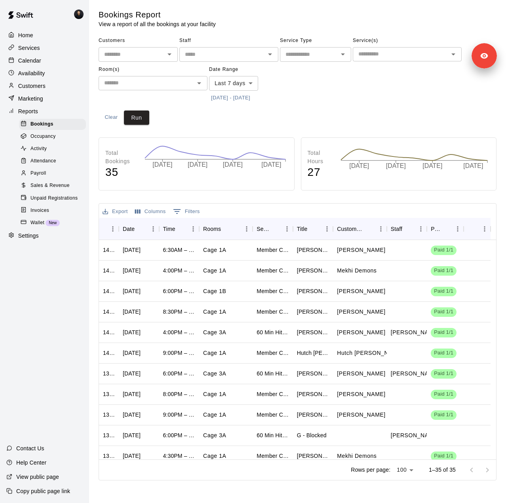
click at [238, 79] on body "Home Services Calendar Availability Customers Marketing Reports Bookings Occupa…" at bounding box center [253, 241] width 506 height 483
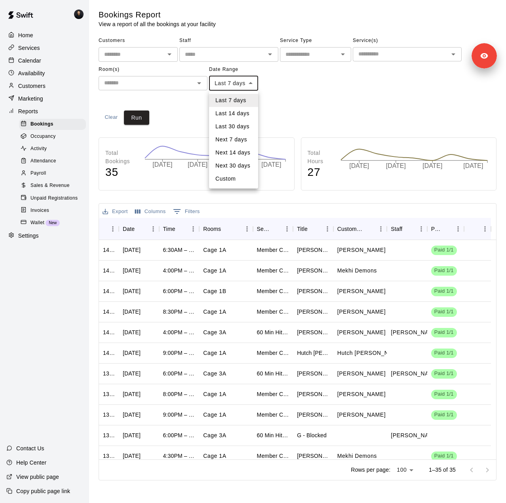
click at [235, 182] on li "Custom" at bounding box center [233, 178] width 49 height 13
type input "******"
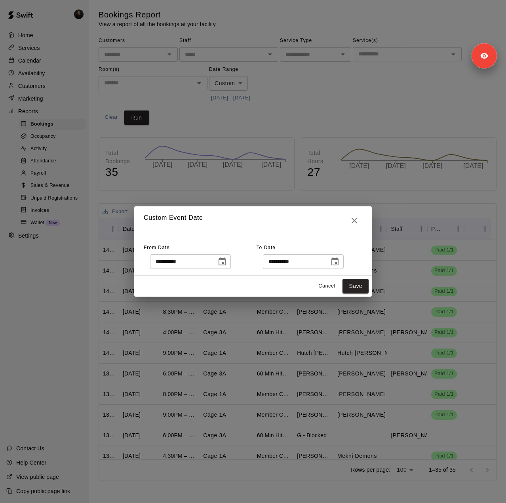
click at [227, 259] on icon "Choose date, selected date is Sep 2, 2025" at bounding box center [222, 262] width 10 height 10
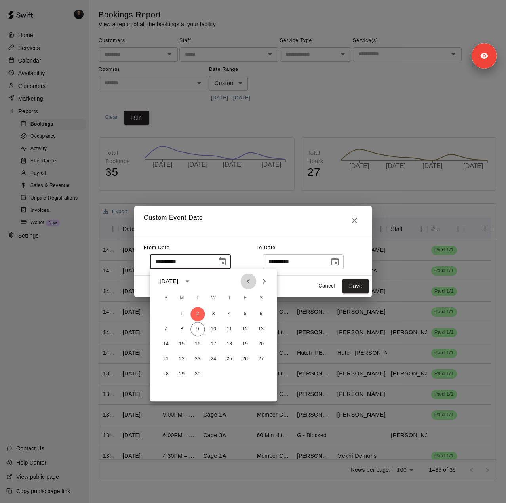
click at [246, 284] on icon "Previous month" at bounding box center [249, 281] width 10 height 10
drag, startPoint x: 248, startPoint y: 286, endPoint x: 240, endPoint y: 328, distance: 43.5
click at [248, 286] on icon "Previous month" at bounding box center [249, 281] width 10 height 10
click at [211, 373] on button "30" at bounding box center [213, 374] width 14 height 14
type input "**********"
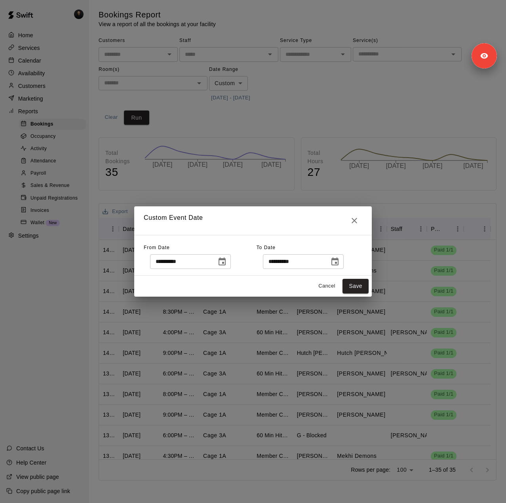
click at [284, 263] on input "**********" at bounding box center [293, 261] width 61 height 15
click at [339, 262] on icon "Choose date, selected date is Sep 9, 2025" at bounding box center [334, 261] width 7 height 8
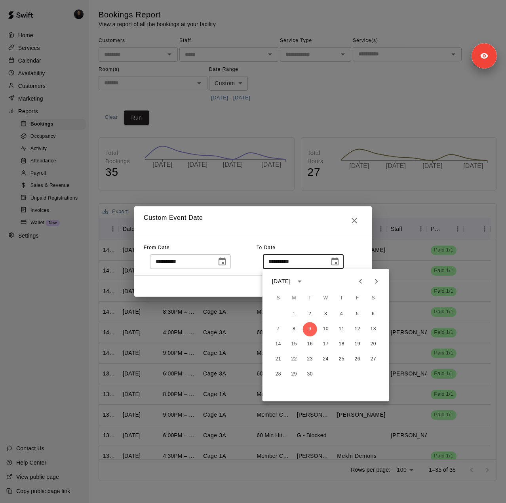
click at [360, 285] on icon "Previous month" at bounding box center [361, 281] width 10 height 10
click at [358, 374] on button "29" at bounding box center [357, 374] width 14 height 14
type input "**********"
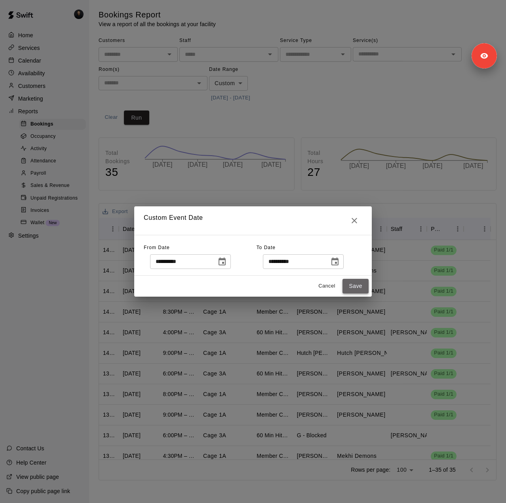
click at [355, 287] on button "Save" at bounding box center [356, 286] width 26 height 15
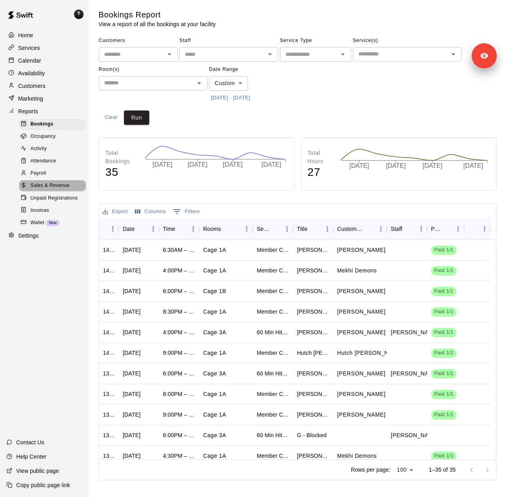
click at [52, 190] on span "Sales & Revenue" at bounding box center [49, 186] width 39 height 8
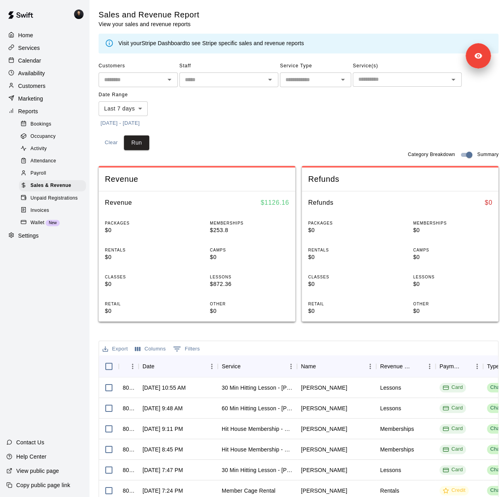
click at [139, 106] on body "Home Services Calendar Availability Customers Marketing Reports Bookings Occupa…" at bounding box center [250, 310] width 500 height 621
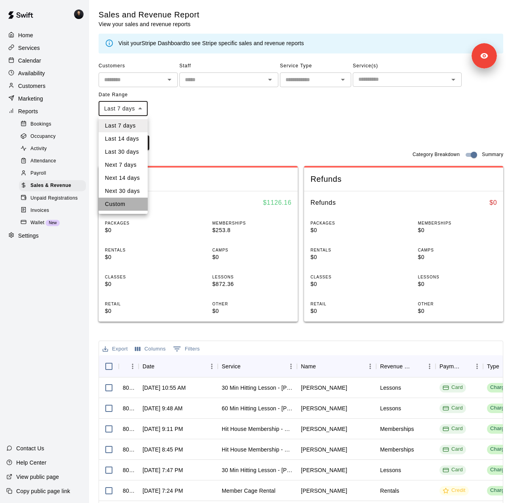
click at [128, 206] on li "Custom" at bounding box center [123, 204] width 49 height 13
type input "******"
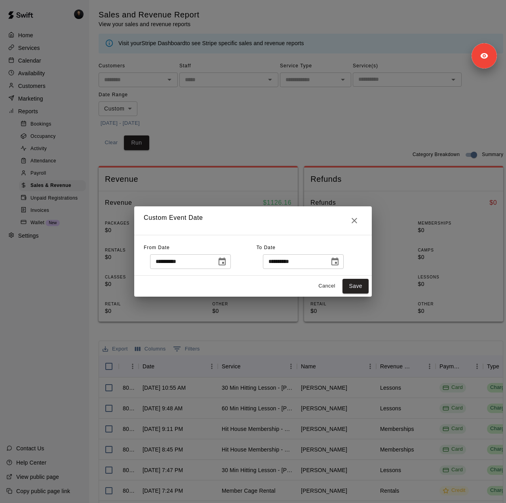
click at [230, 264] on button "Choose date, selected date is Sep 2, 2025" at bounding box center [222, 262] width 16 height 16
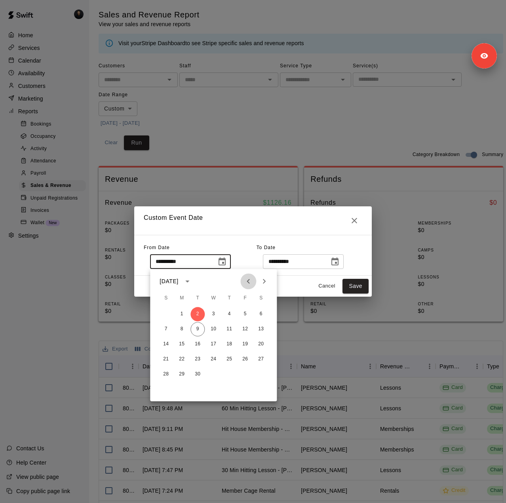
click at [249, 282] on icon "Previous month" at bounding box center [249, 281] width 10 height 10
click at [247, 284] on icon "Previous month" at bounding box center [249, 281] width 10 height 10
click at [212, 374] on button "30" at bounding box center [213, 374] width 14 height 14
type input "**********"
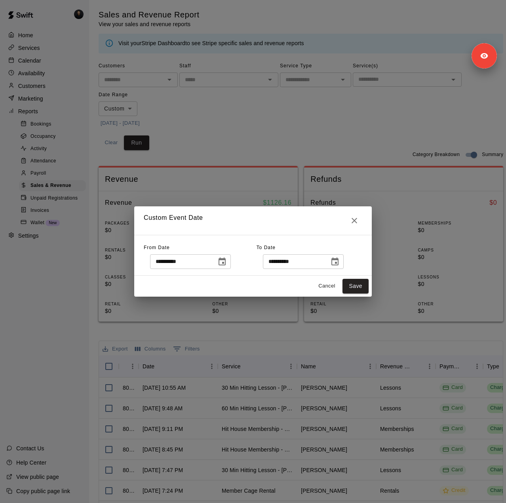
click at [339, 259] on icon "Choose date, selected date is Sep 9, 2025" at bounding box center [334, 261] width 7 height 8
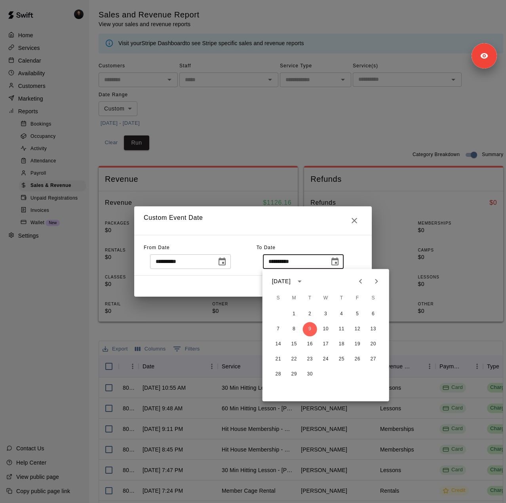
click at [362, 282] on icon "Previous month" at bounding box center [361, 281] width 10 height 10
click at [356, 376] on button "29" at bounding box center [357, 374] width 14 height 14
type input "**********"
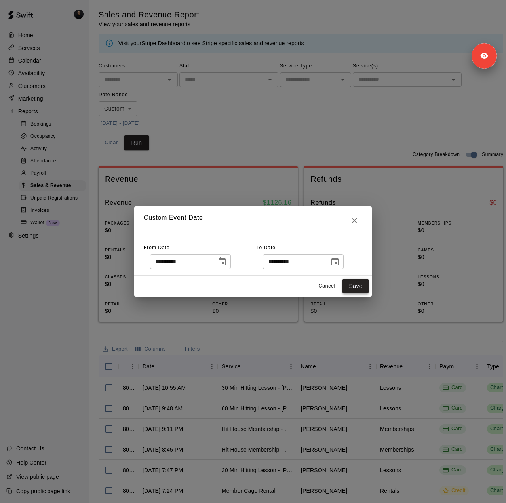
click at [349, 286] on button "Save" at bounding box center [356, 286] width 26 height 15
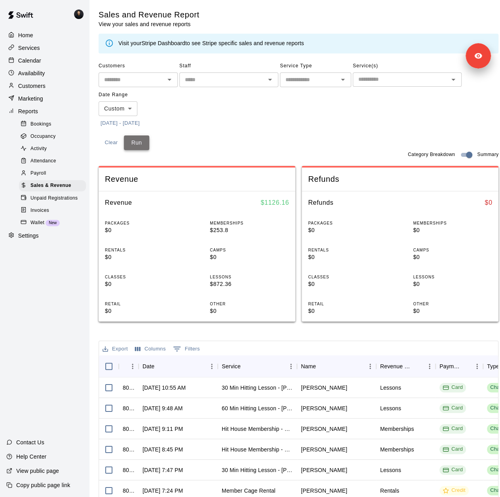
click at [144, 144] on button "Run" at bounding box center [136, 142] width 25 height 15
click at [114, 106] on body "Home Services Calendar Availability Customers Marketing Reports Bookings Occupa…" at bounding box center [250, 310] width 500 height 621
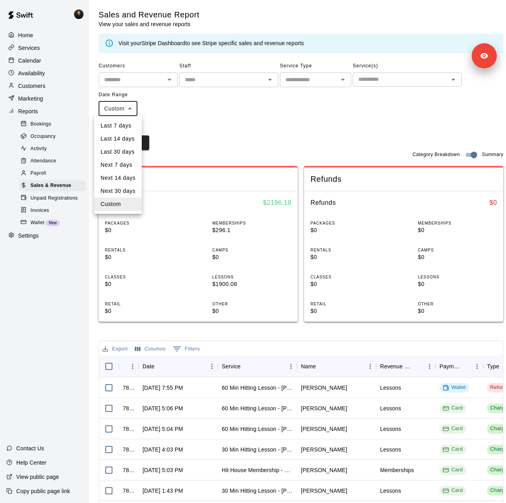
click at [229, 116] on div at bounding box center [253, 251] width 506 height 503
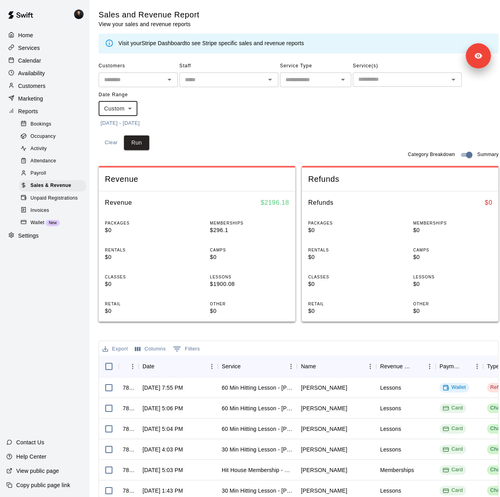
click at [142, 122] on button "[DATE] - [DATE]" at bounding box center [120, 123] width 43 height 12
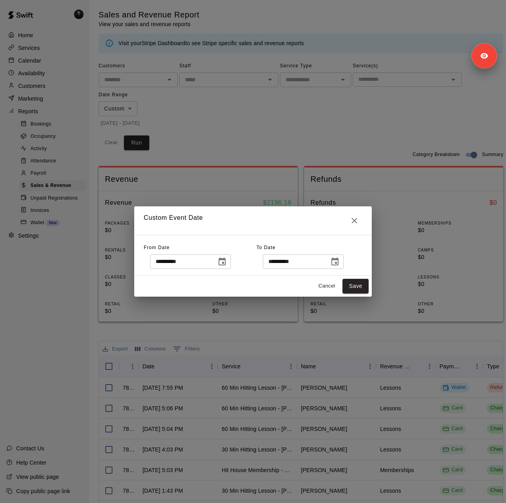
click at [340, 261] on icon "Choose date, selected date is Aug 29, 2025" at bounding box center [335, 262] width 10 height 10
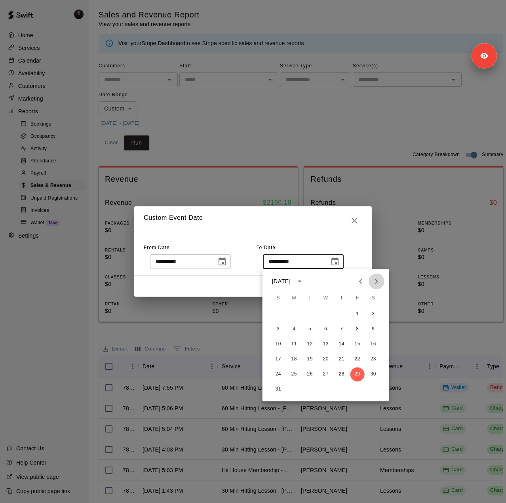
click at [378, 283] on icon "Next month" at bounding box center [377, 281] width 10 height 10
click at [308, 329] on button "9" at bounding box center [310, 329] width 14 height 14
type input "**********"
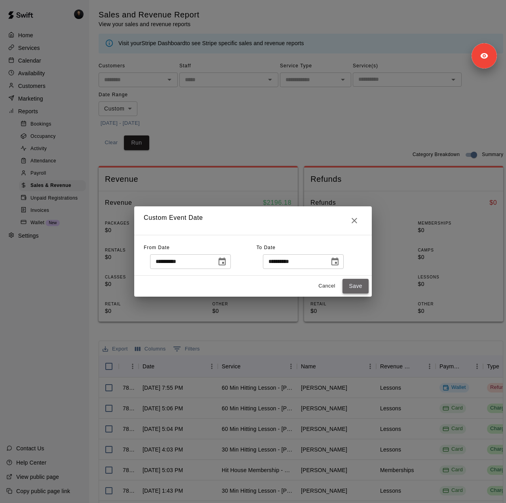
click at [359, 289] on button "Save" at bounding box center [356, 286] width 26 height 15
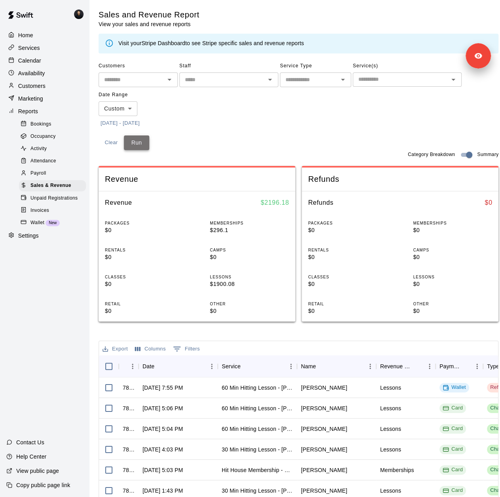
click at [141, 143] on button "Run" at bounding box center [136, 142] width 25 height 15
click at [62, 51] on div "Services" at bounding box center [44, 48] width 76 height 12
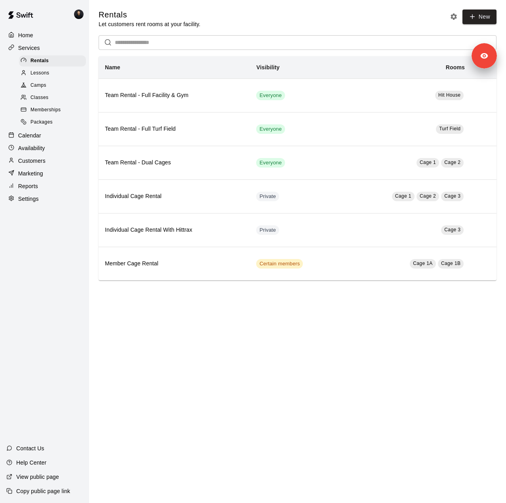
click at [63, 111] on div "Memberships" at bounding box center [52, 110] width 67 height 11
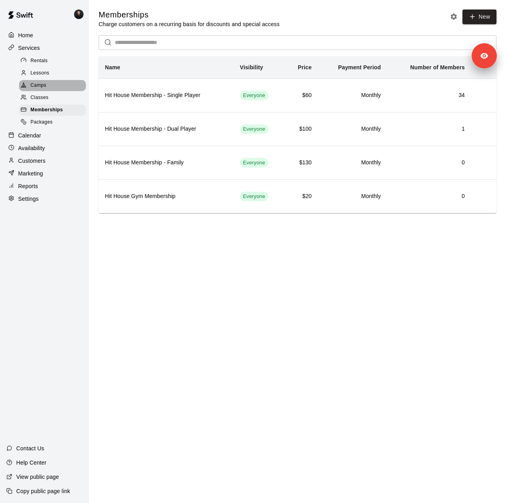
click at [47, 86] on div "Camps" at bounding box center [52, 85] width 67 height 11
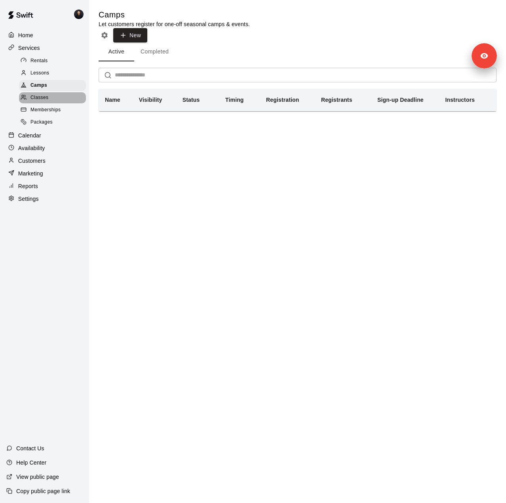
click at [45, 99] on span "Classes" at bounding box center [39, 98] width 18 height 8
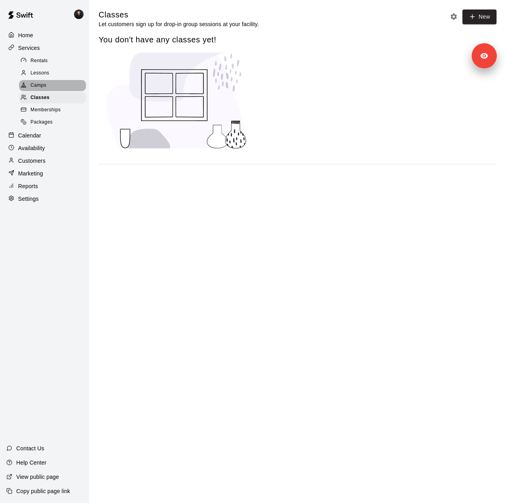
click at [45, 86] on span "Camps" at bounding box center [38, 86] width 16 height 8
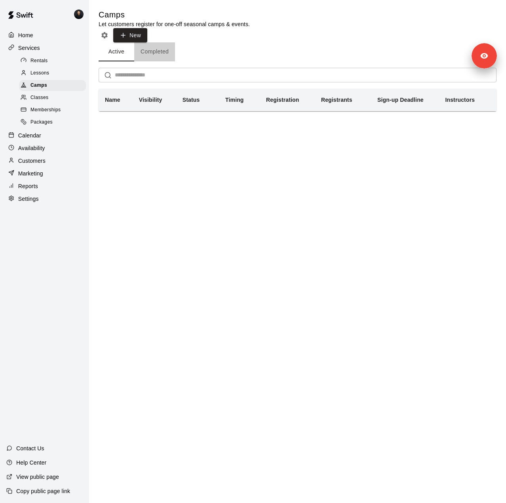
click at [164, 43] on button "Completed" at bounding box center [154, 51] width 41 height 19
